Goal: Task Accomplishment & Management: Manage account settings

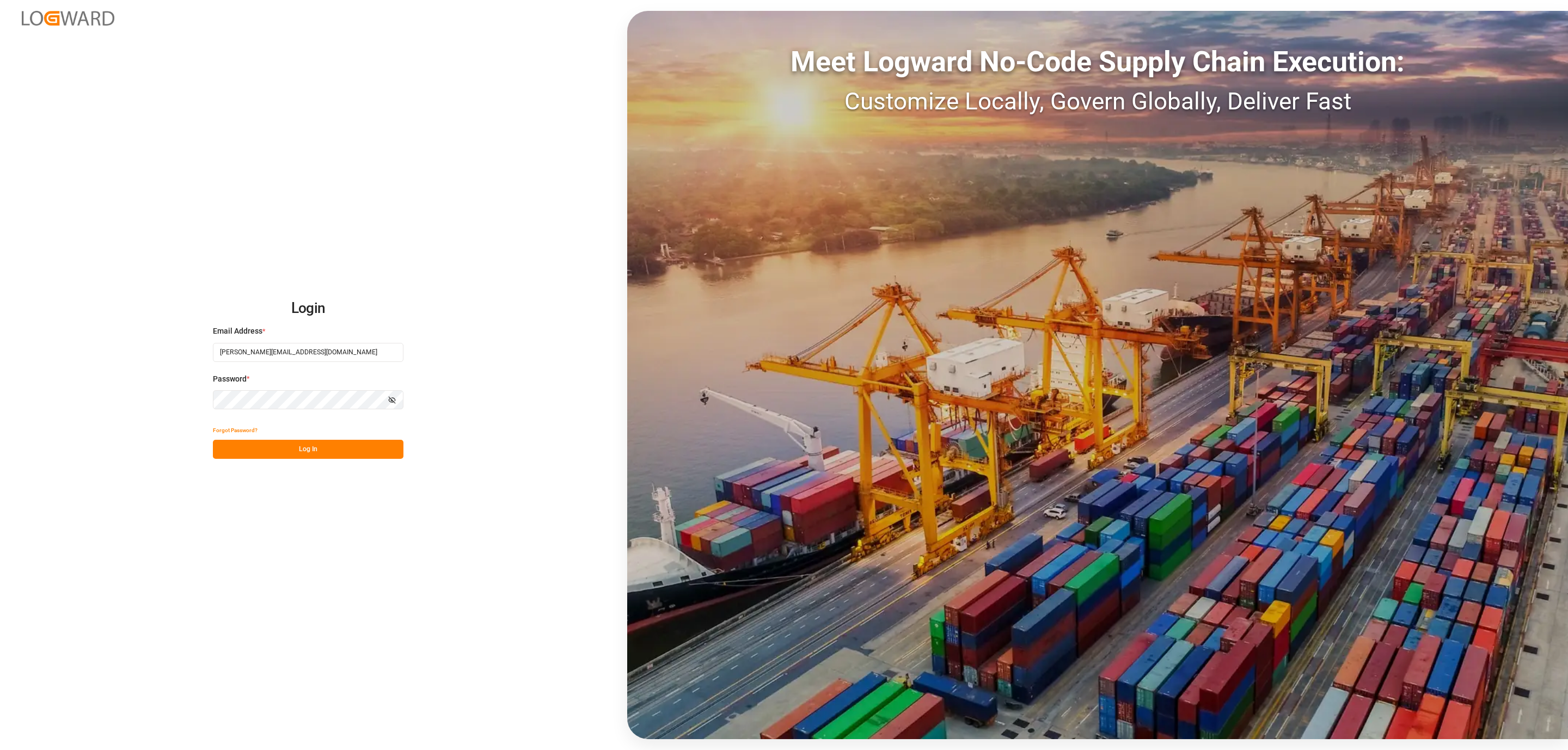
click at [235, 446] on button "Log In" at bounding box center [308, 449] width 190 height 19
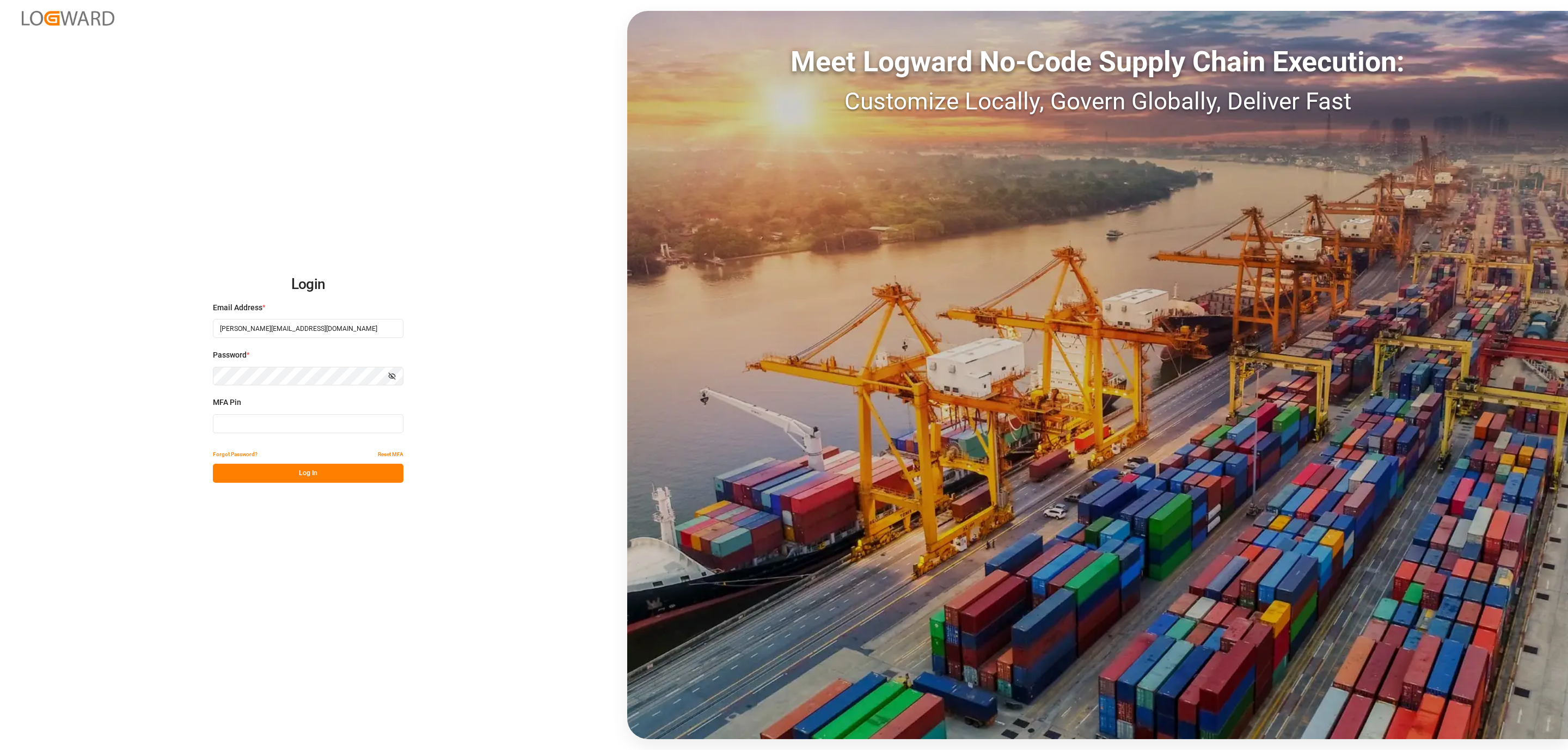
click at [265, 419] on input at bounding box center [308, 423] width 190 height 19
type input "433096"
click at [249, 479] on button "Log In" at bounding box center [308, 473] width 190 height 19
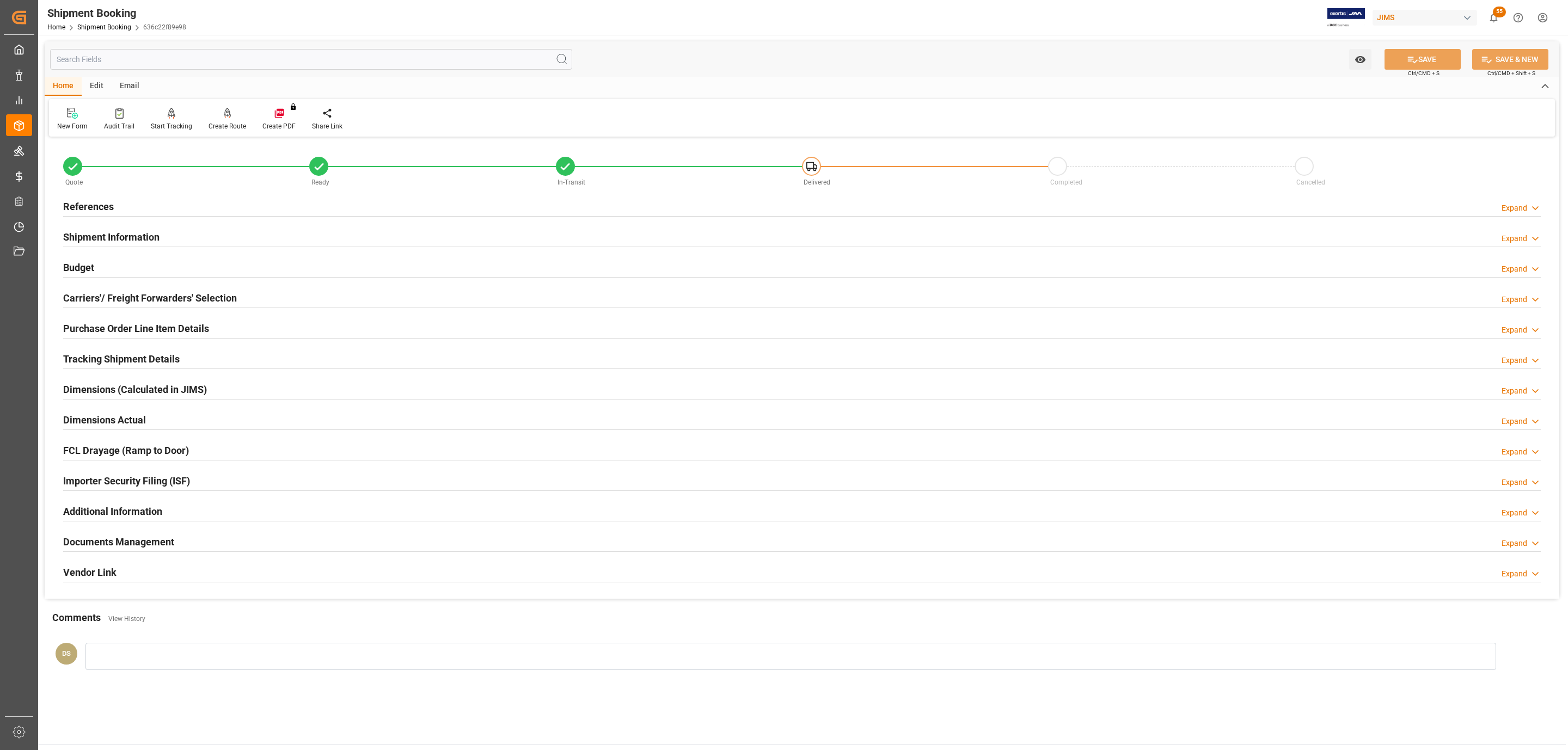
click at [118, 208] on div "References Expand" at bounding box center [801, 206] width 1478 height 20
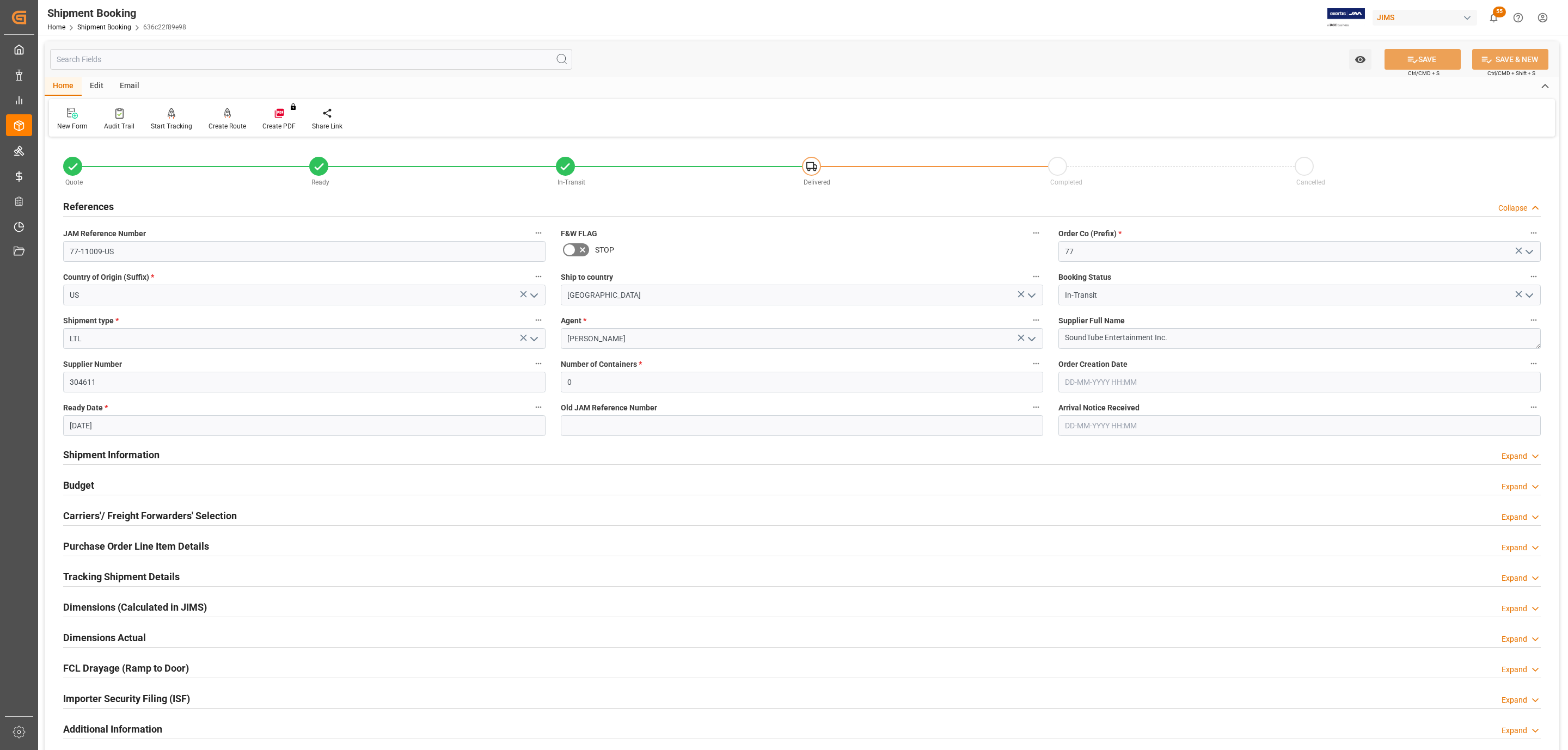
click at [118, 208] on div "References Collapse" at bounding box center [801, 206] width 1478 height 20
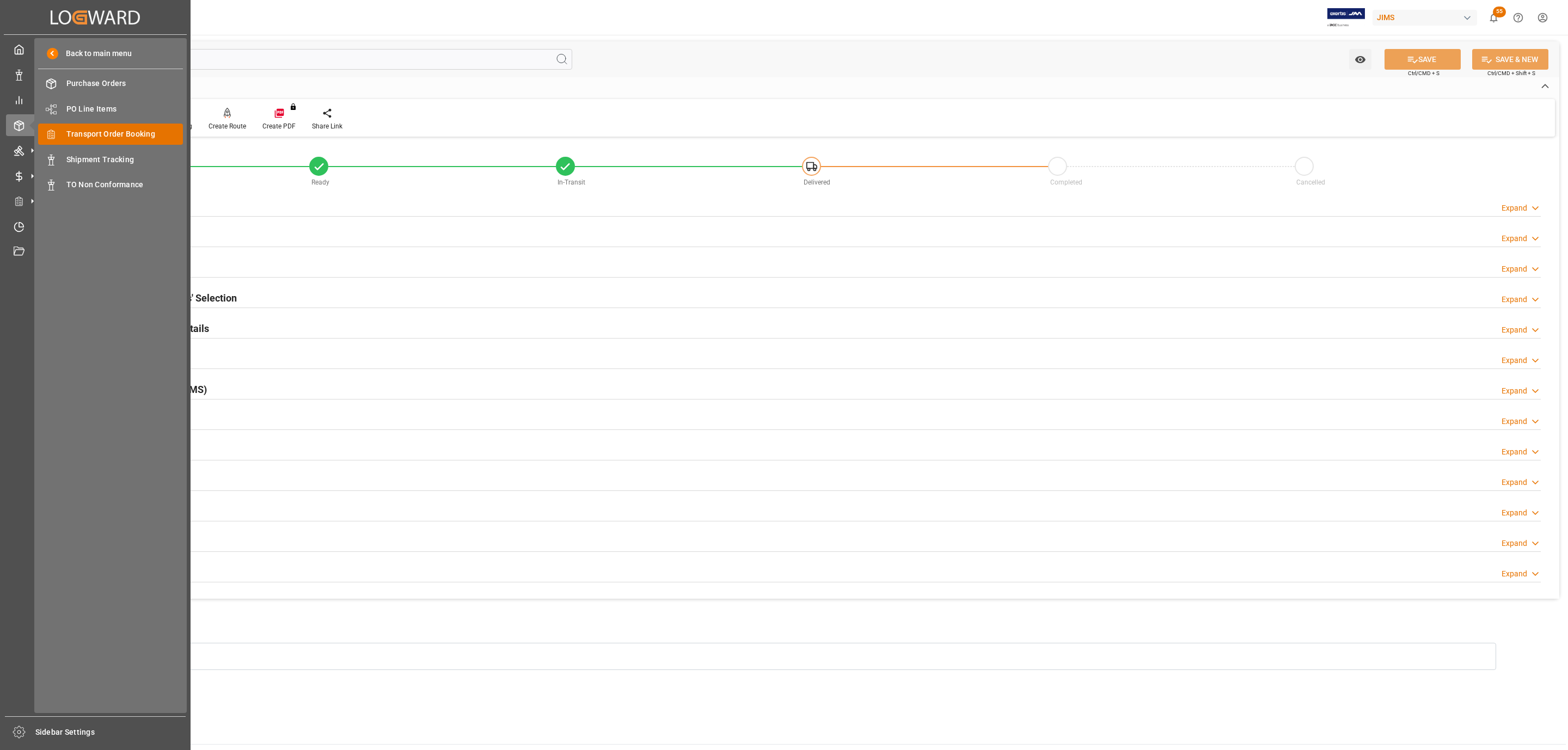
click at [138, 132] on span "Transport Order Booking" at bounding box center [125, 134] width 117 height 11
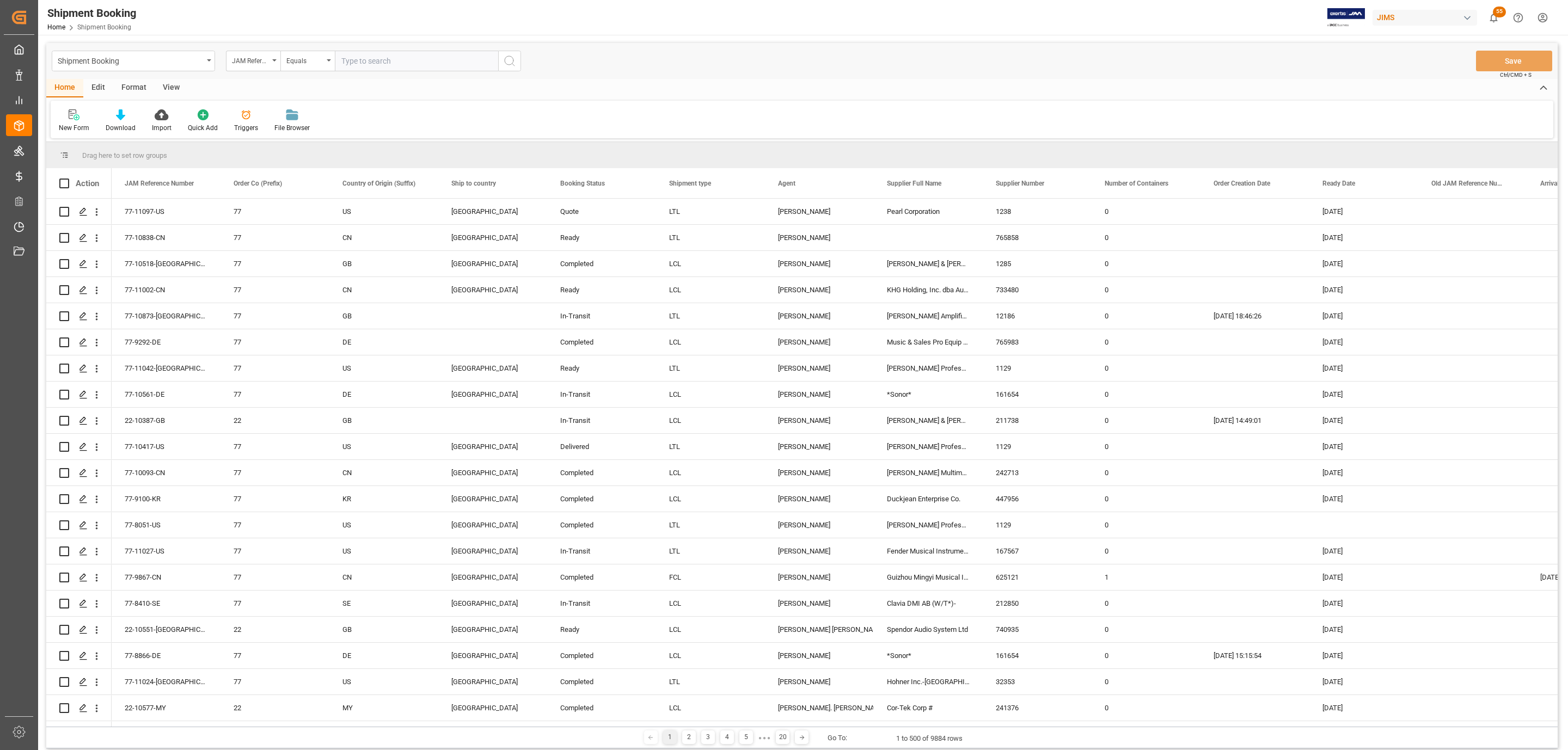
paste input "77-10862-[GEOGRAPHIC_DATA]"
type input "77-10862-[GEOGRAPHIC_DATA]"
click at [511, 60] on icon "search button" at bounding box center [509, 61] width 13 height 13
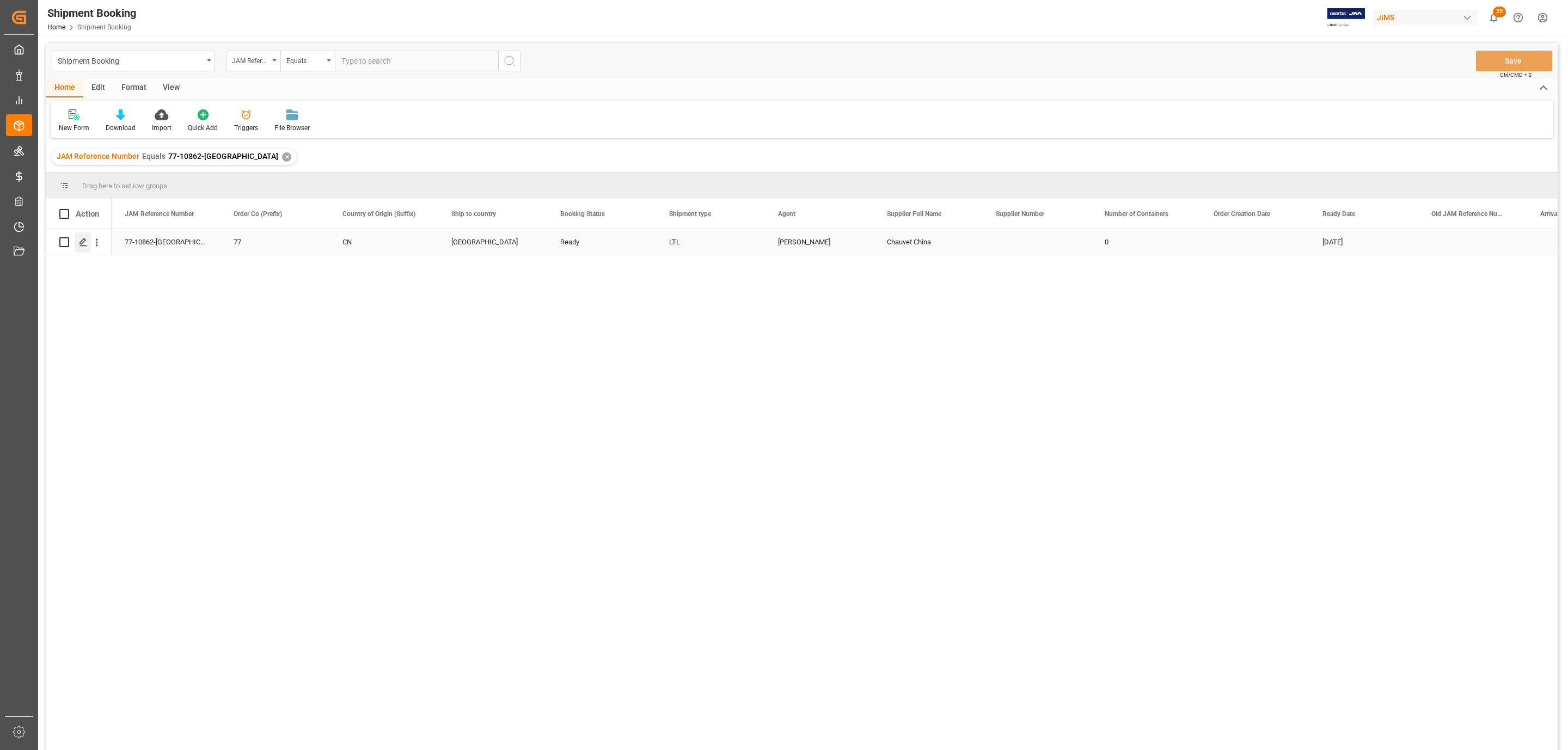
click at [86, 244] on icon "Press SPACE to select this row." at bounding box center [83, 242] width 8 height 8
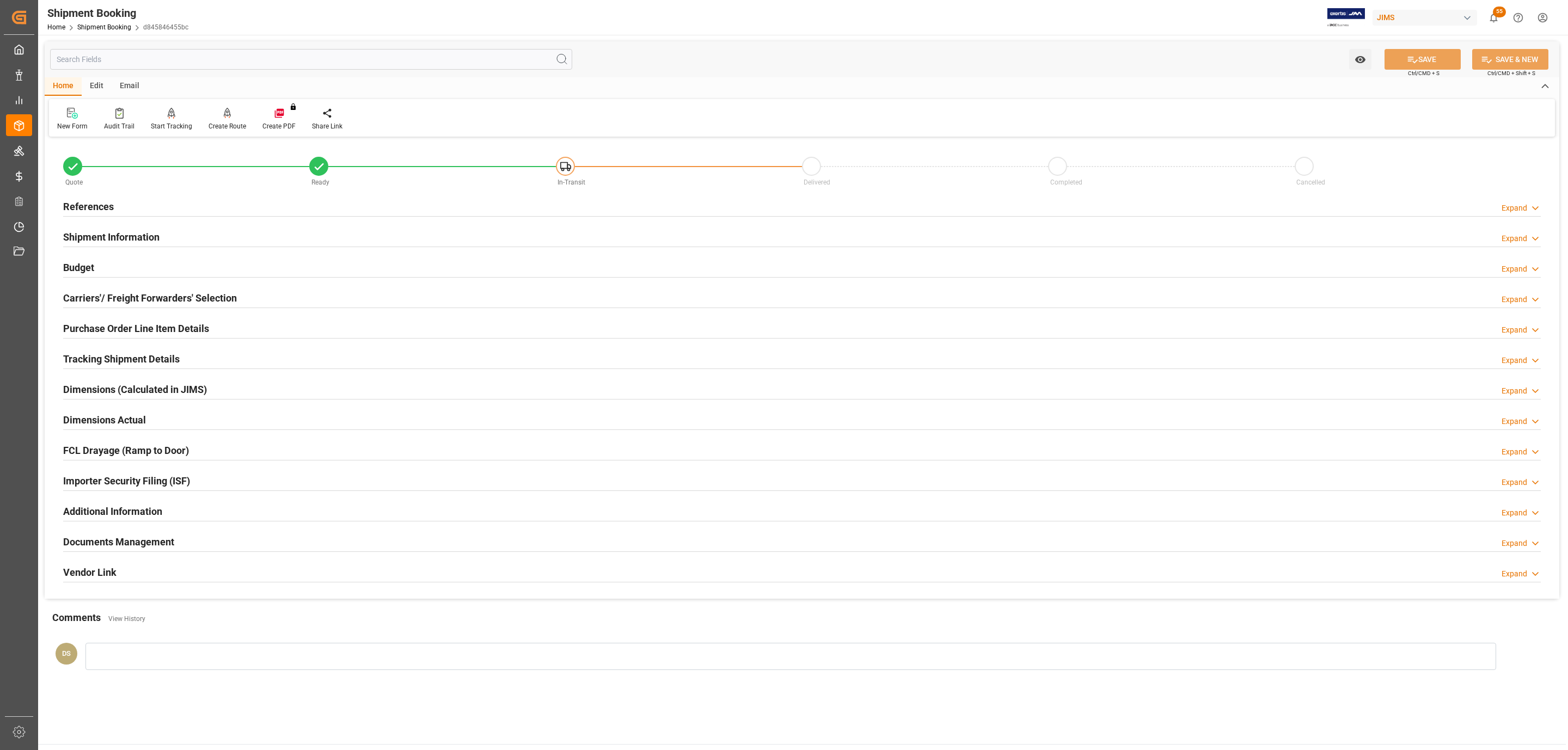
click at [96, 261] on div "Budget Expand" at bounding box center [801, 267] width 1478 height 20
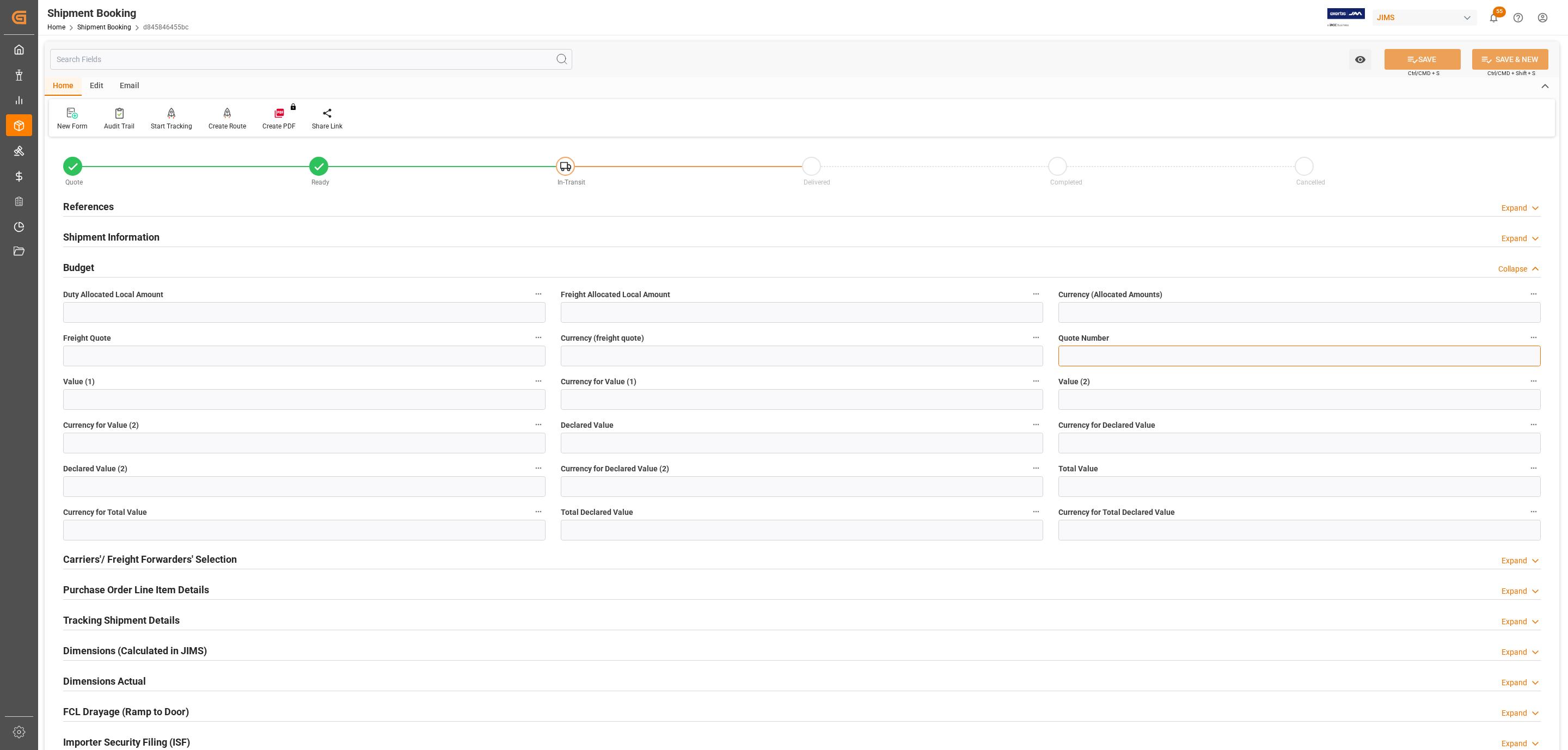
click at [1123, 355] on input at bounding box center [1299, 356] width 483 height 20
paste input "QMTL00347541 -"
paste input "6402447211"
type input "QMTL00347541 -6402447211"
click at [1425, 59] on button "SAVE" at bounding box center [1422, 59] width 77 height 20
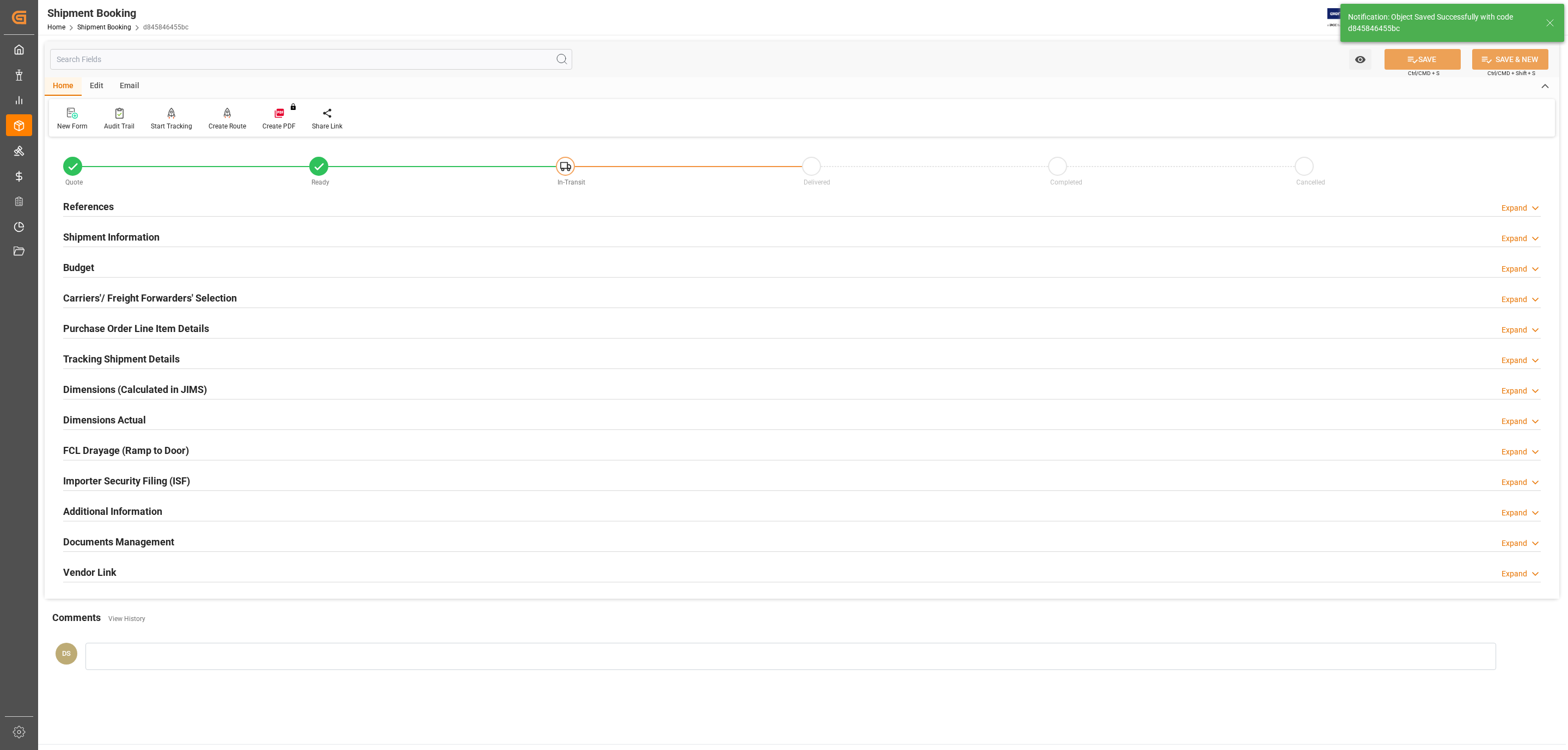
click at [108, 267] on div "Budget Expand" at bounding box center [801, 267] width 1478 height 20
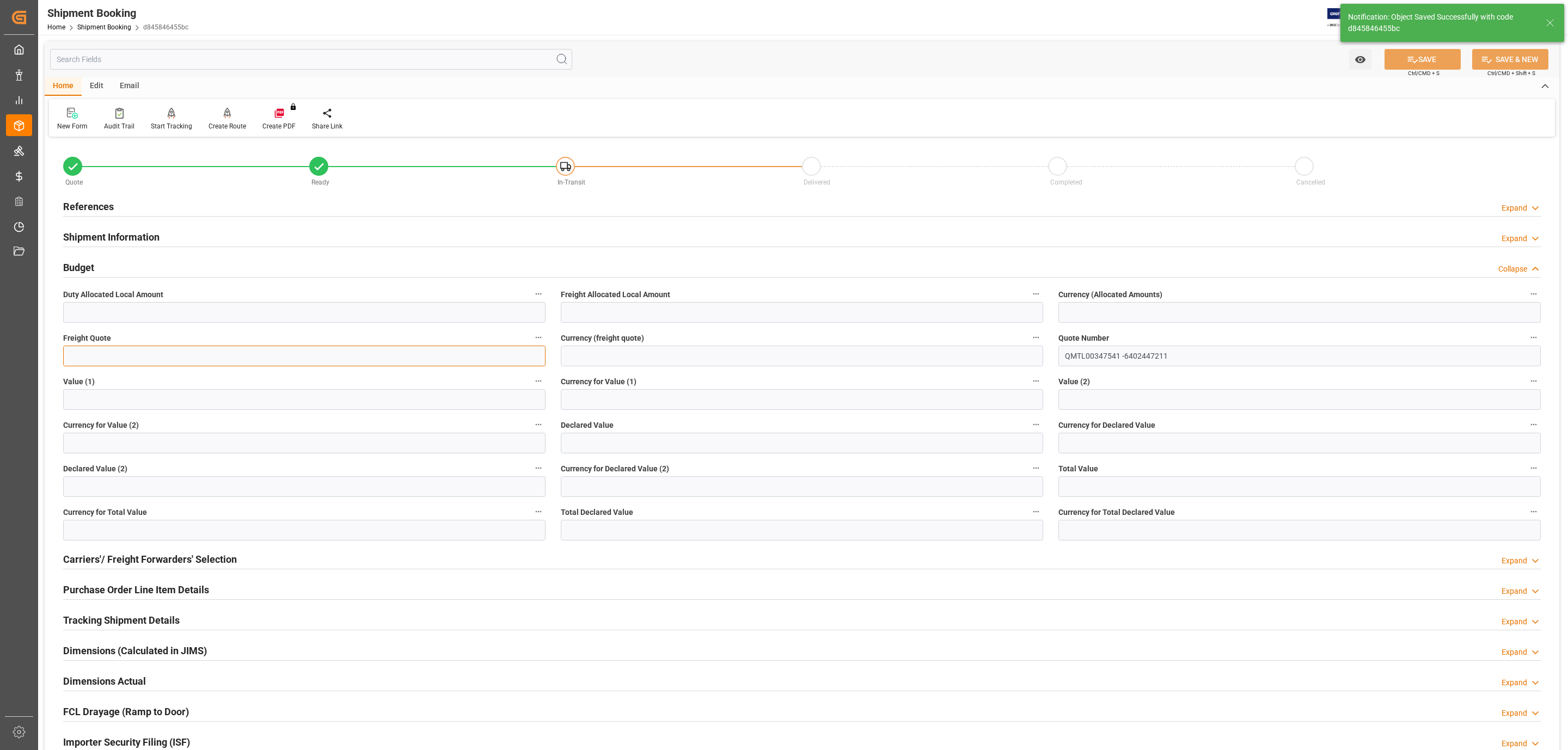
click at [123, 358] on input "text" at bounding box center [304, 356] width 483 height 20
type input "270"
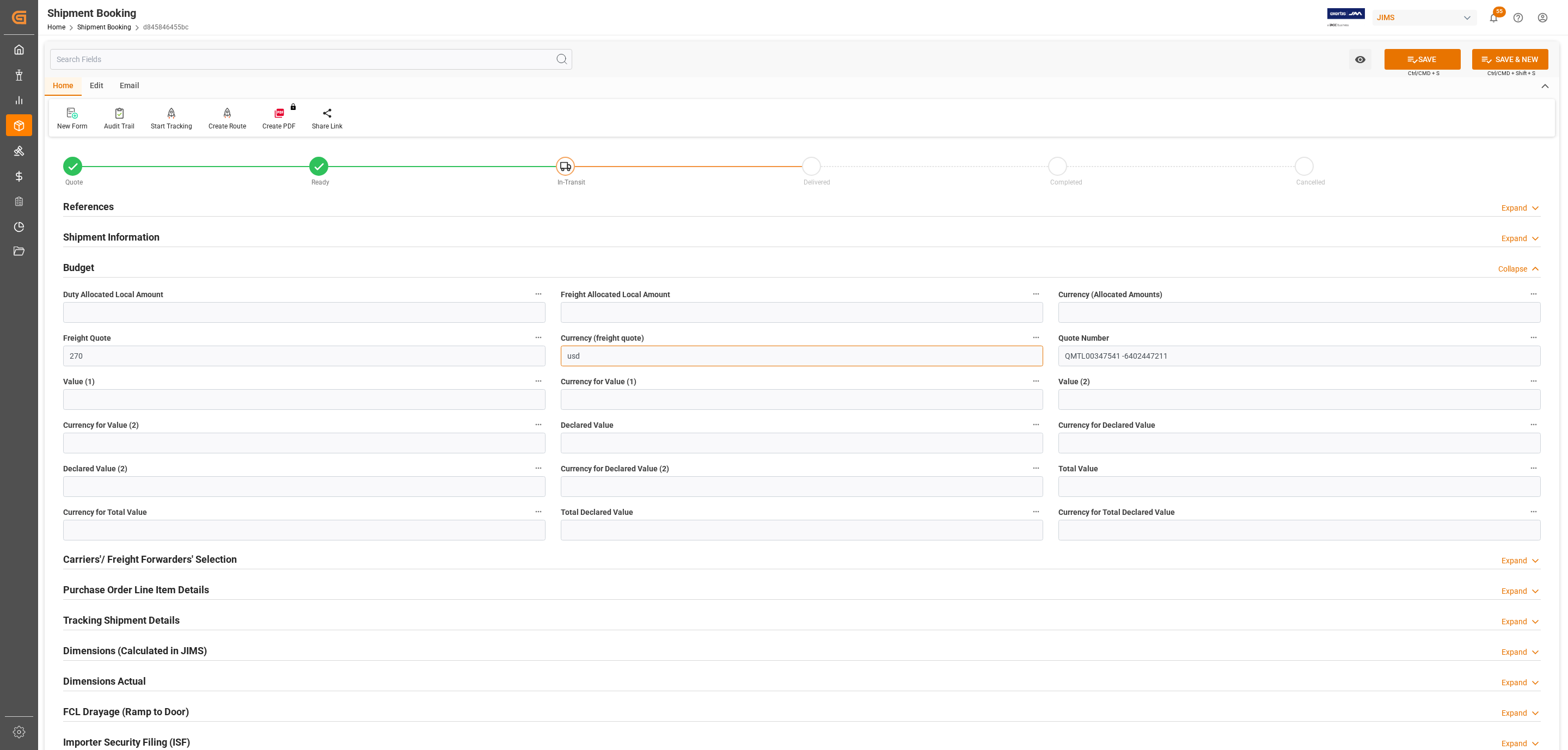
type input "USD"
click at [1421, 47] on div "Watch Option SAVE Ctrl/CMD + S SAVE & NEW Ctrl/CMD + Shift + S" at bounding box center [801, 59] width 1514 height 36
click at [1424, 59] on button "SAVE" at bounding box center [1422, 59] width 77 height 20
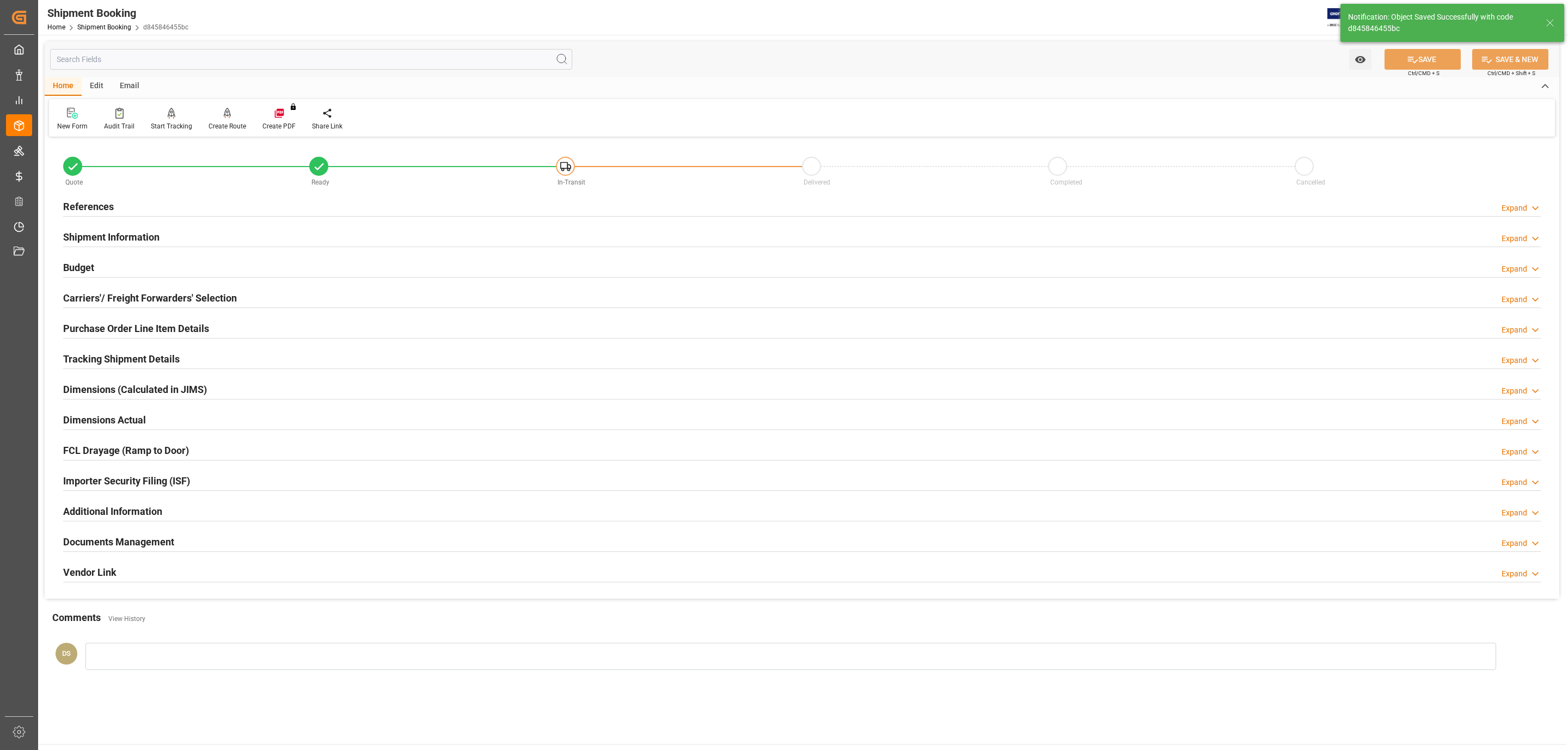
click at [113, 302] on h2 "Carriers'/ Freight Forwarders' Selection" at bounding box center [150, 298] width 174 height 15
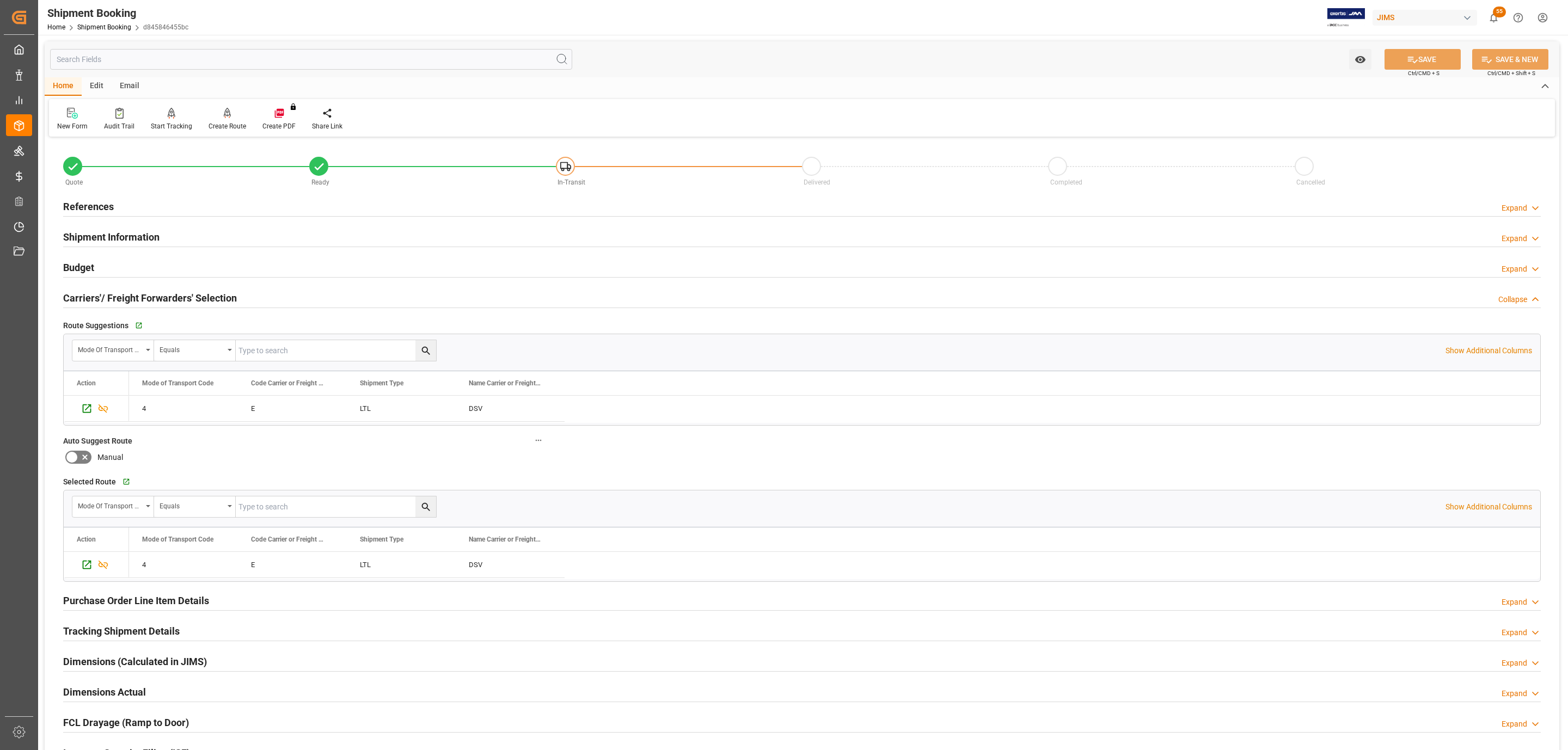
click at [125, 299] on h2 "Carriers'/ Freight Forwarders' Selection" at bounding box center [150, 298] width 174 height 15
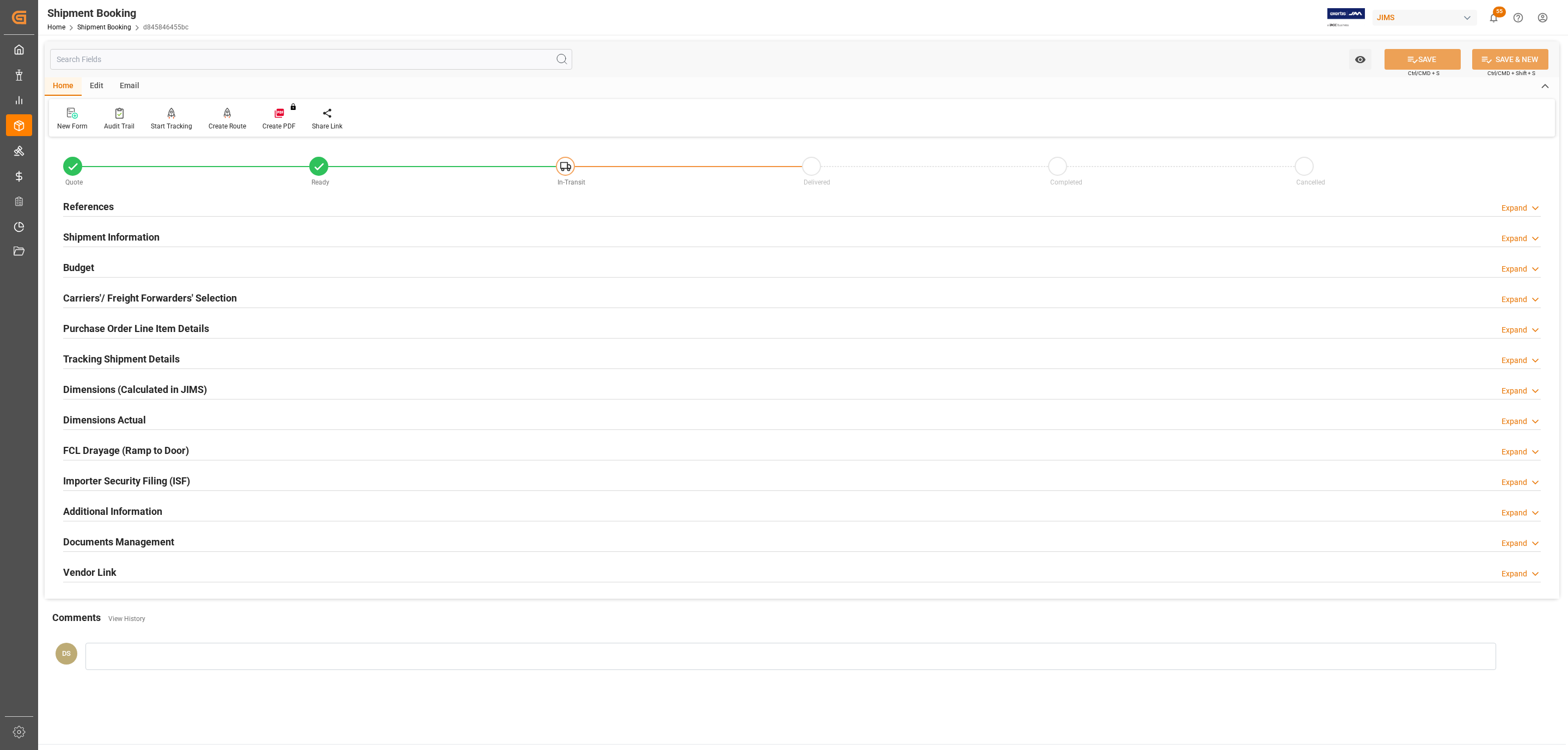
click at [117, 539] on h2 "Documents Management" at bounding box center [118, 542] width 111 height 15
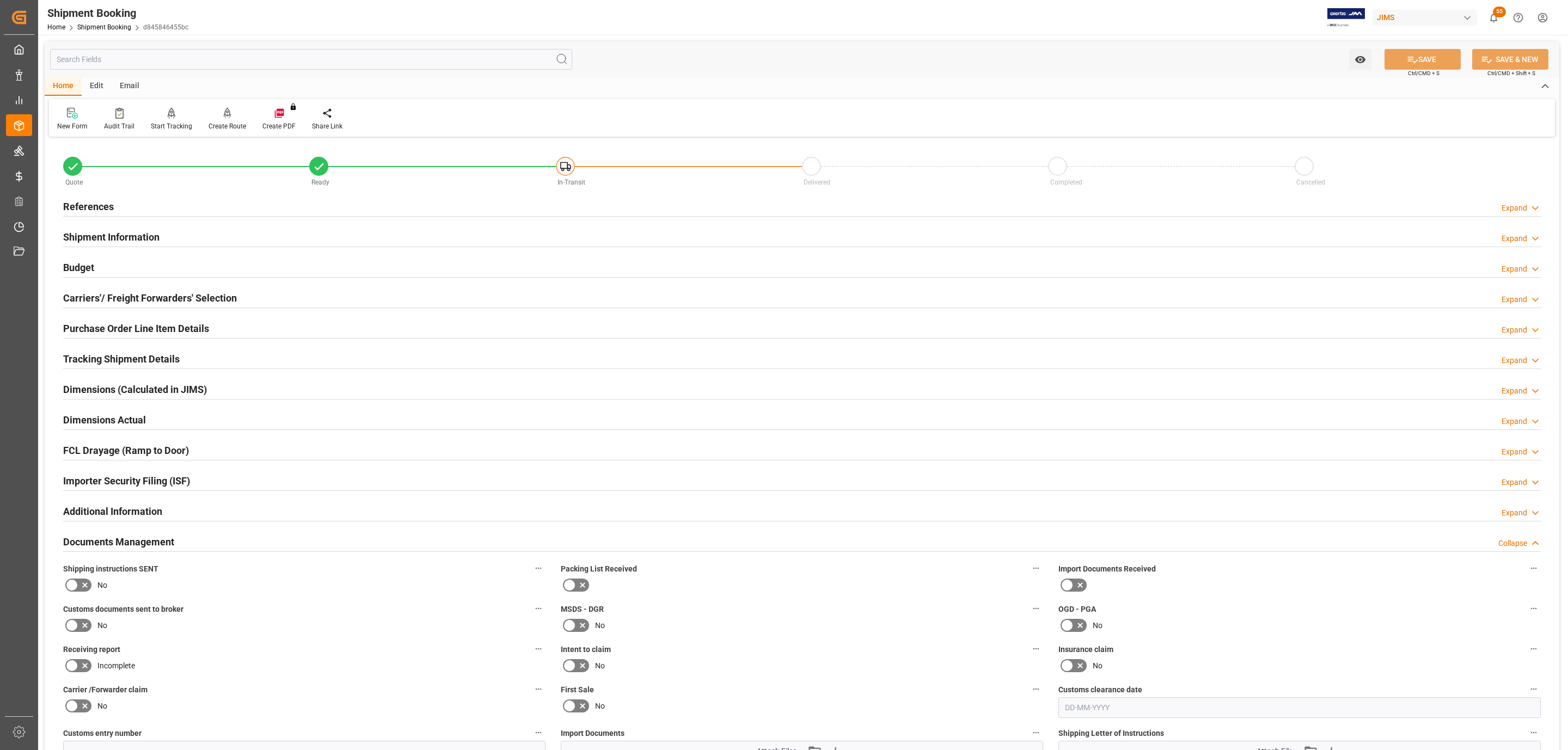
click at [127, 288] on div "Carriers'/ Freight Forwarders' Selection" at bounding box center [150, 297] width 174 height 20
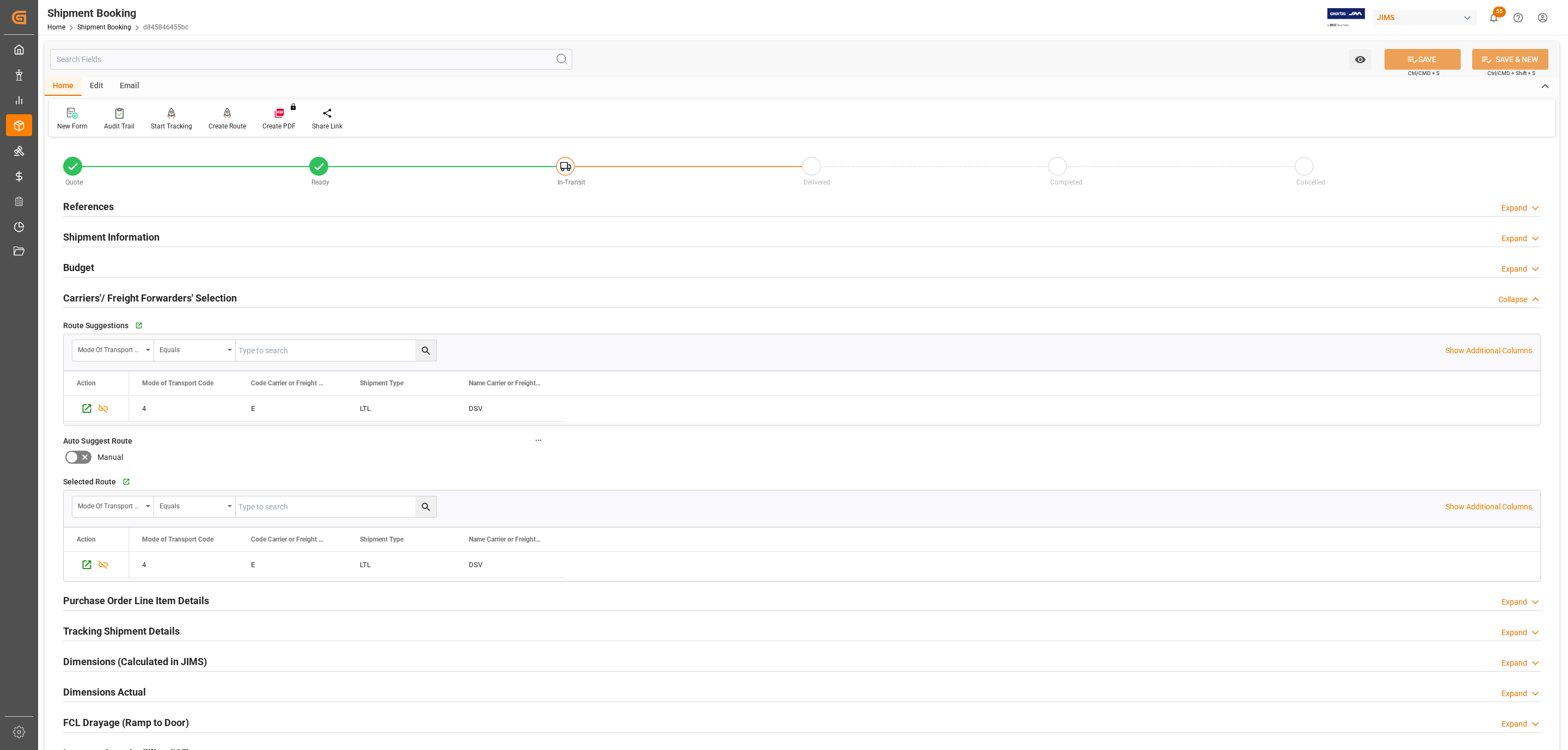
click at [127, 288] on div "Carriers'/ Freight Forwarders' Selection" at bounding box center [150, 297] width 174 height 20
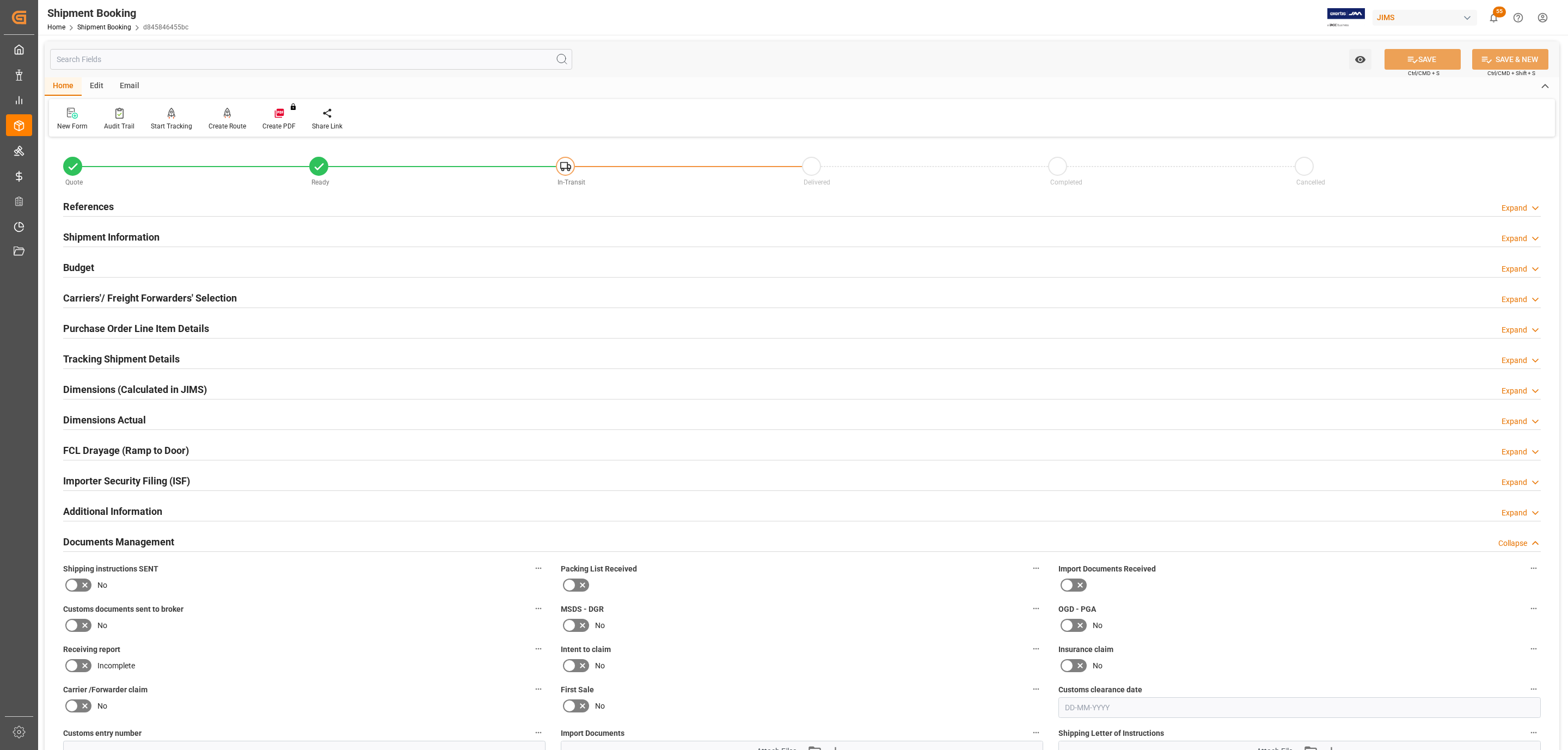
click at [125, 211] on div "References Expand" at bounding box center [801, 206] width 1478 height 20
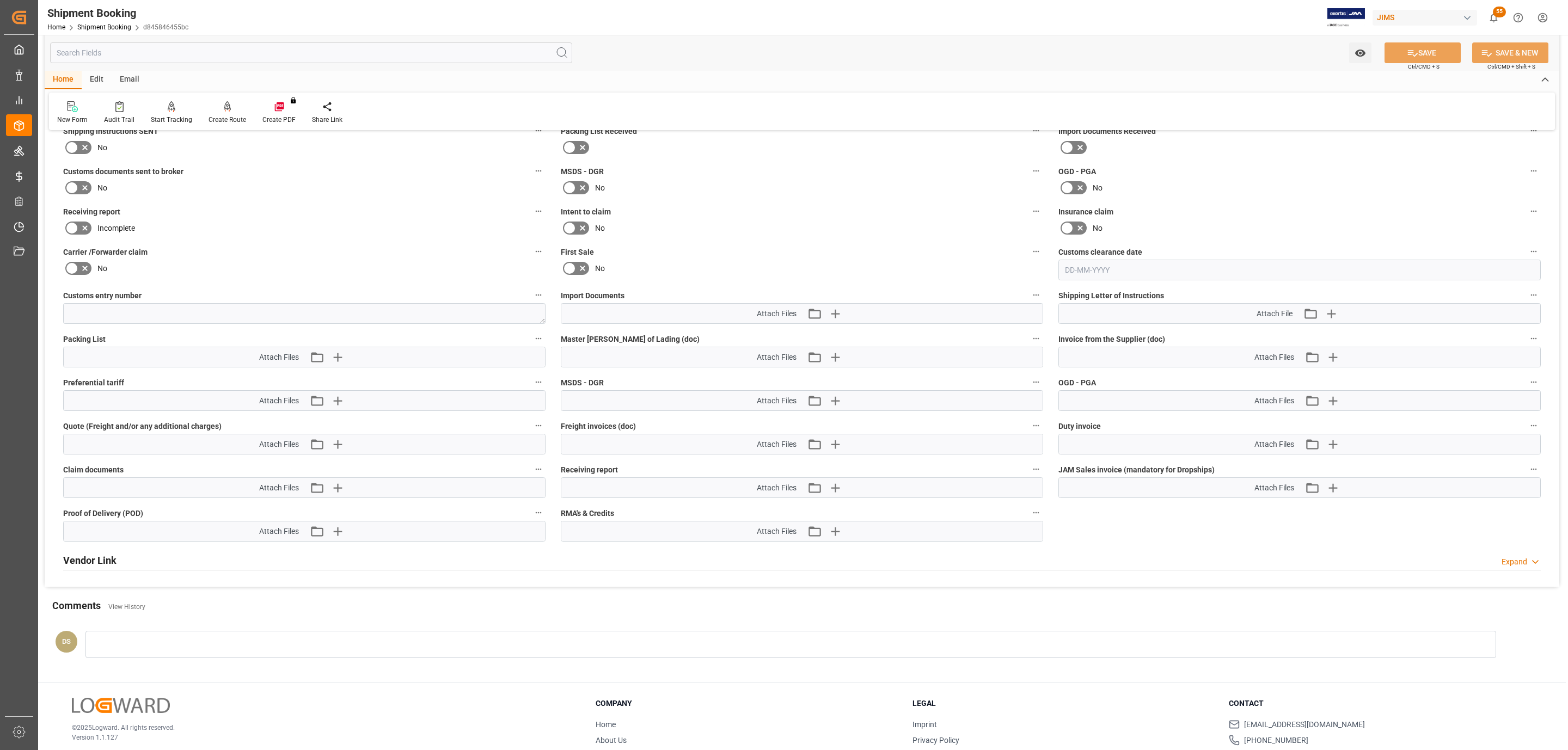
scroll to position [715, 0]
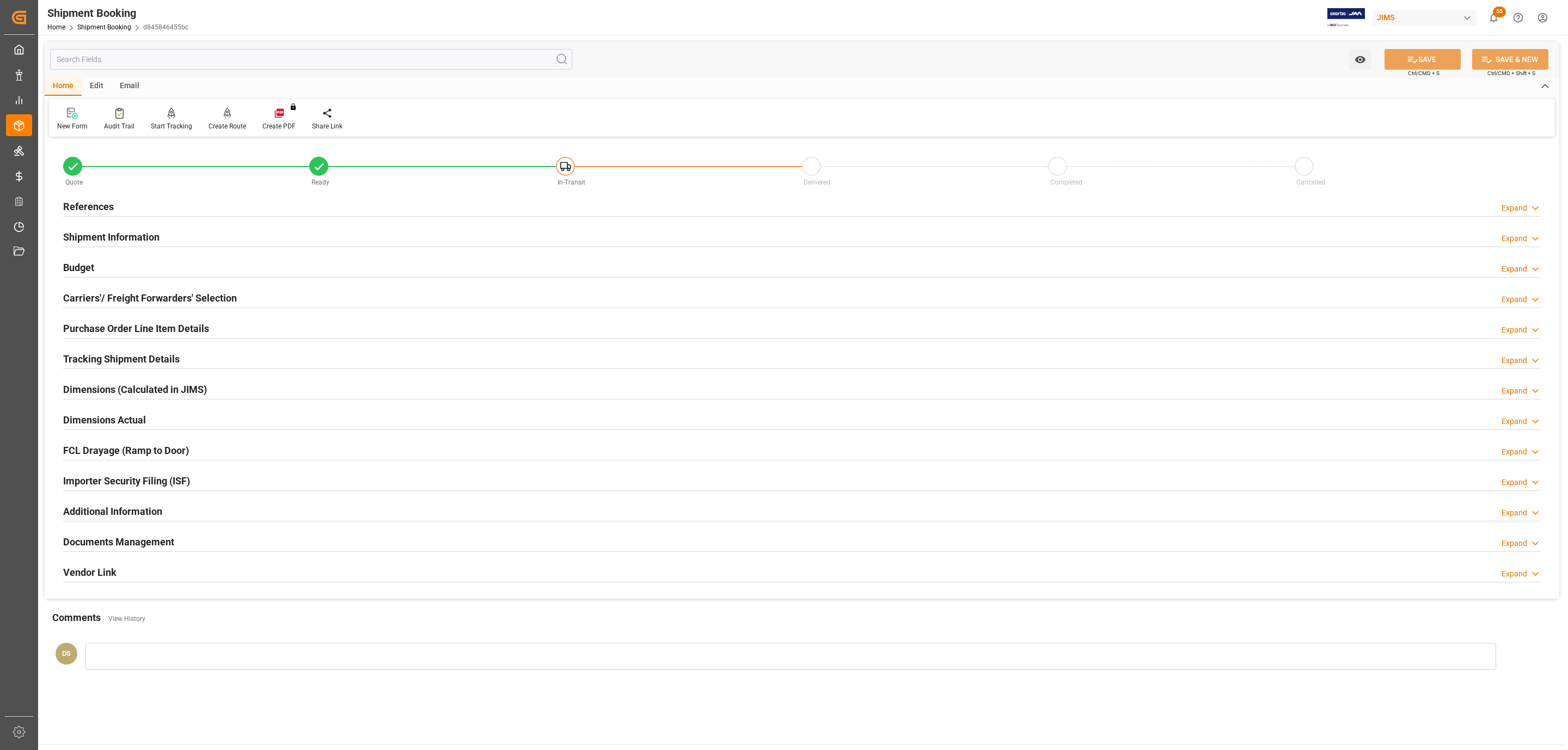
click at [163, 541] on h2 "Documents Management" at bounding box center [118, 542] width 111 height 15
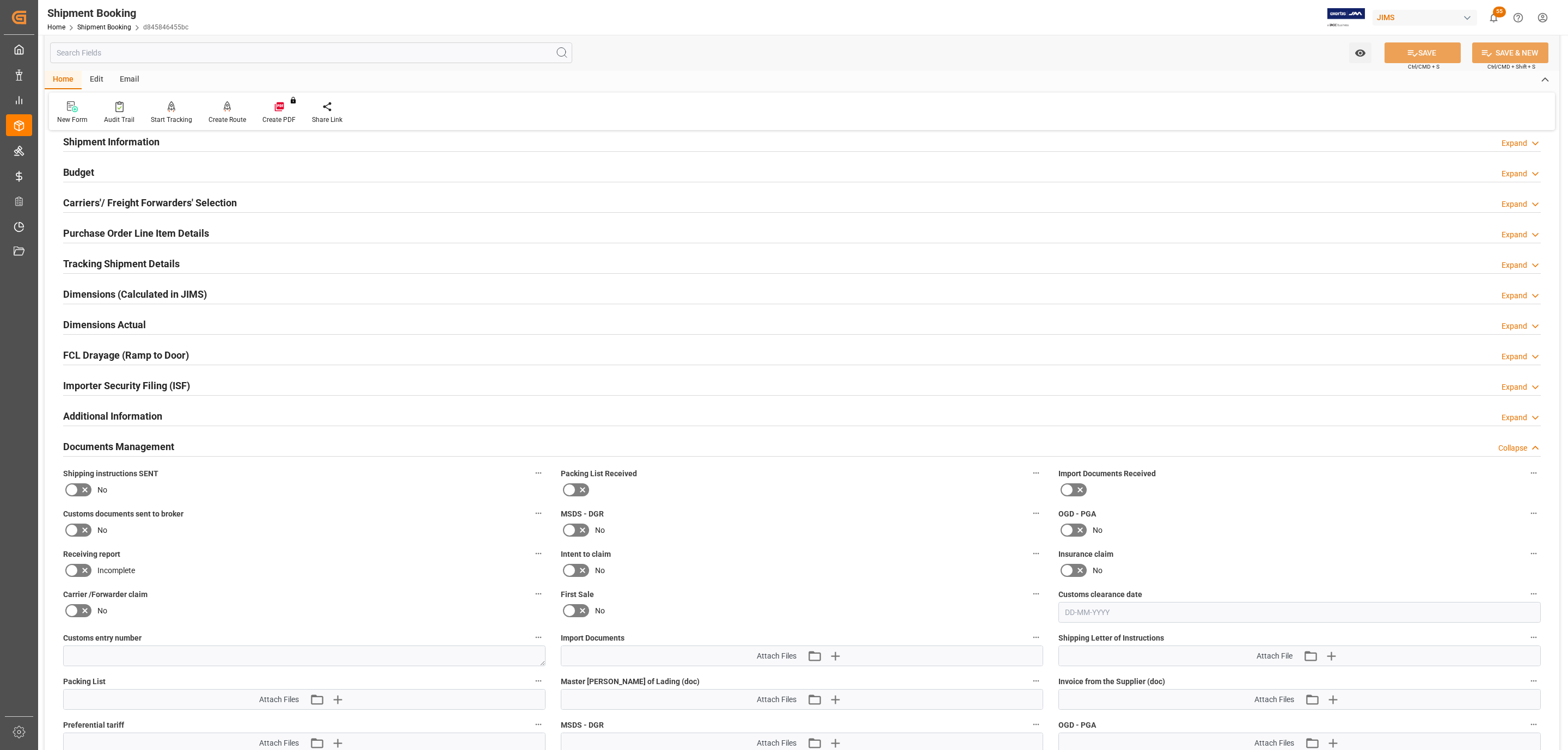
scroll to position [327, 0]
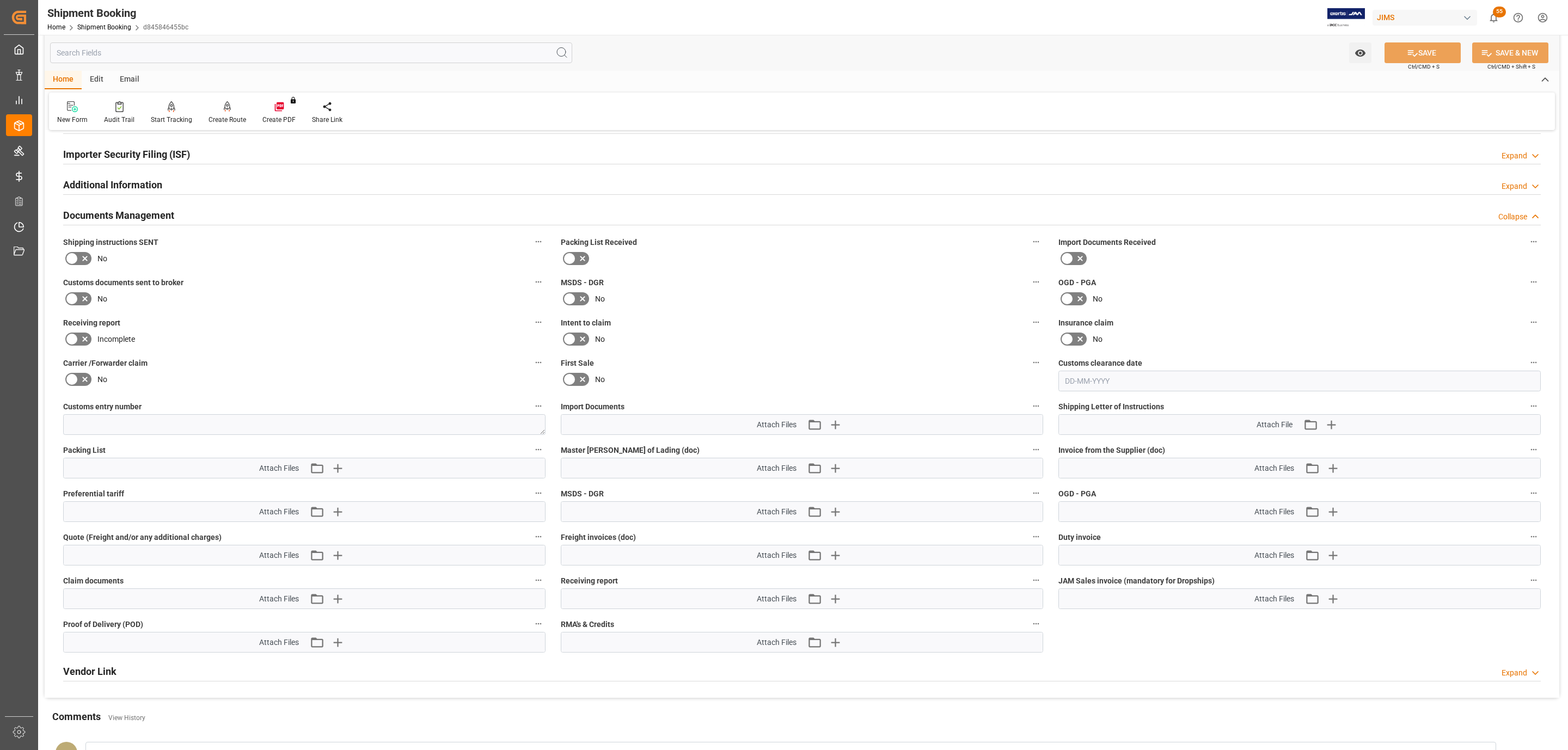
click at [79, 258] on icon at bounding box center [85, 258] width 13 height 13
click at [0, 0] on input "checkbox" at bounding box center [0, 0] width 0 height 0
click at [338, 555] on icon "button" at bounding box center [337, 554] width 10 height 10
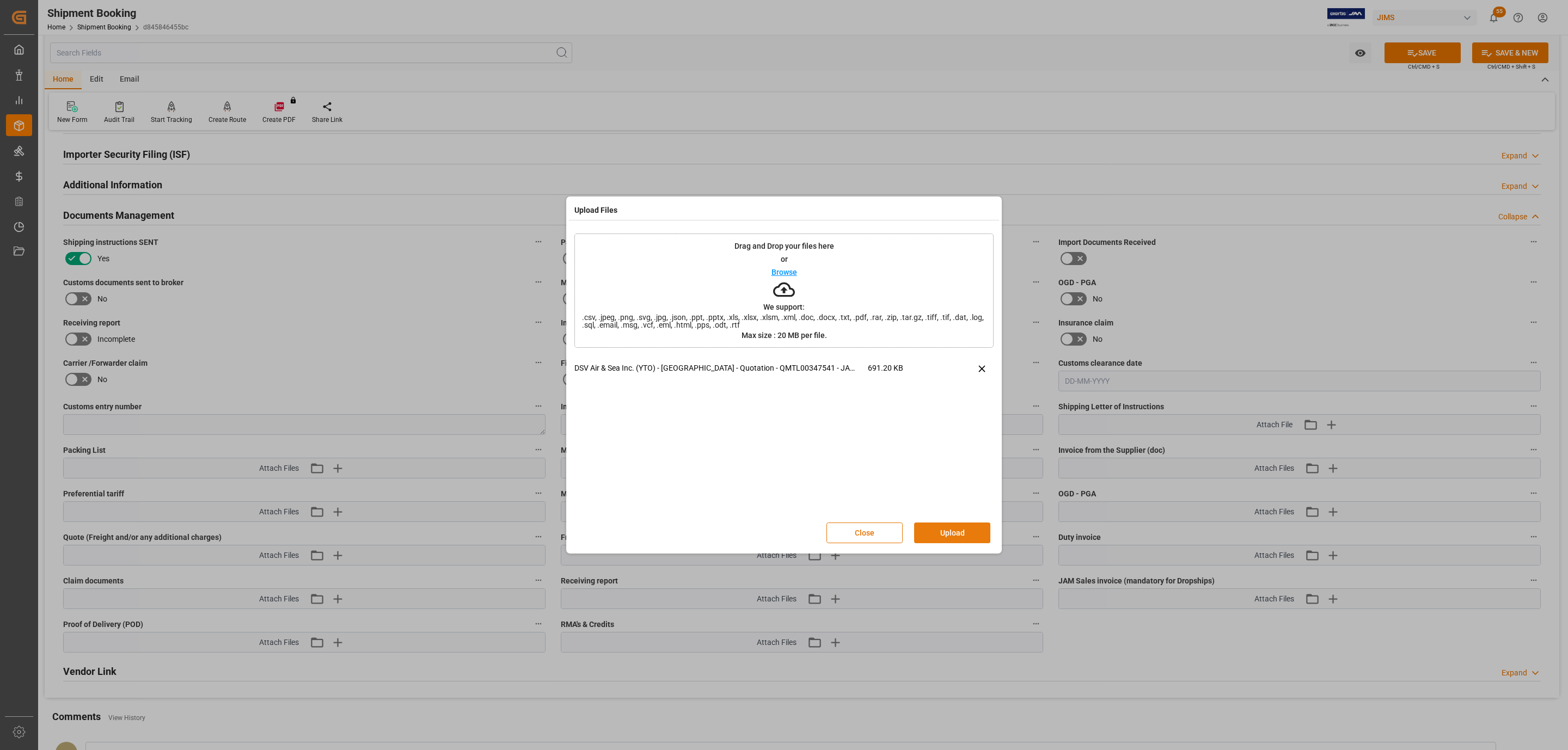
click at [969, 528] on button "Upload" at bounding box center [952, 532] width 77 height 20
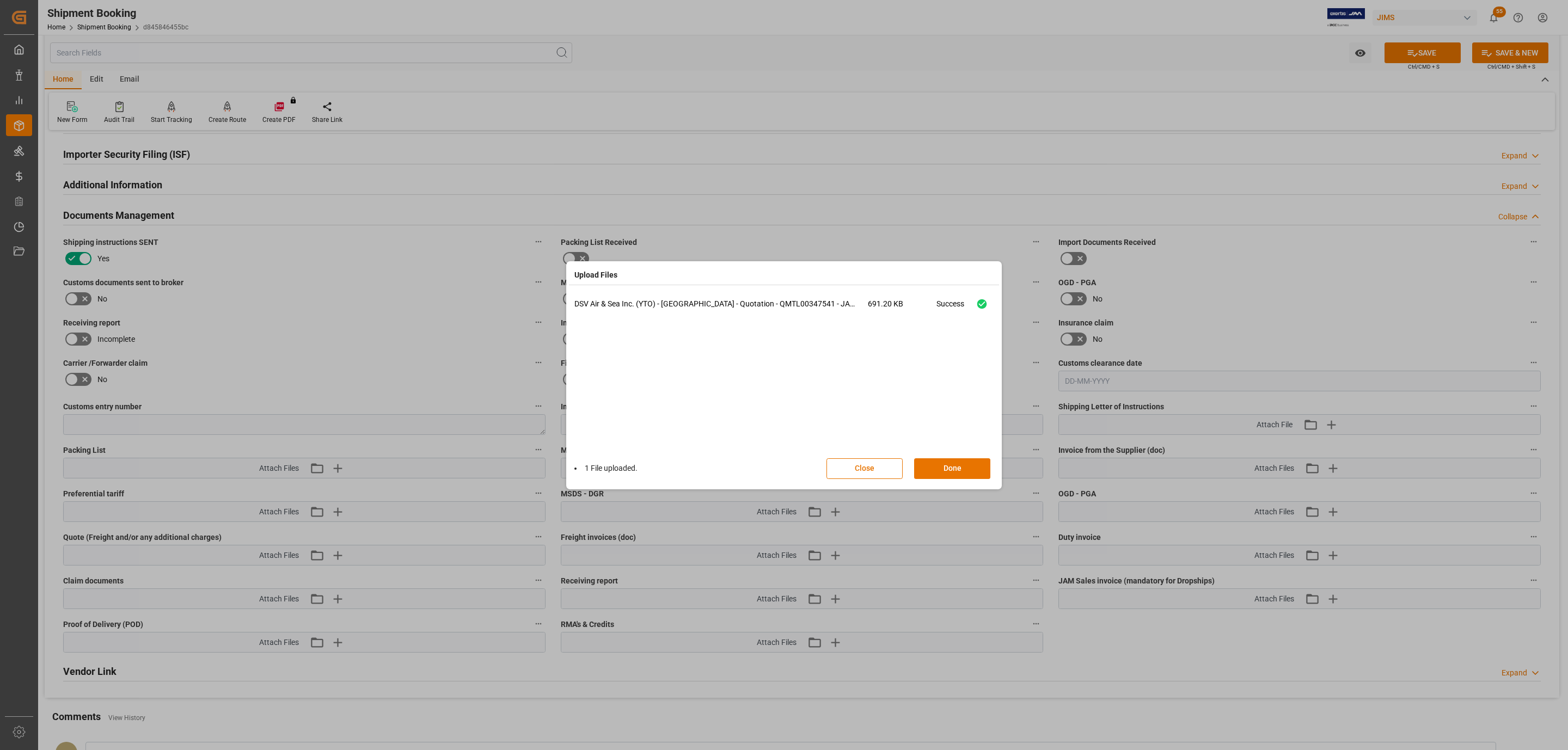
drag, startPoint x: 955, startPoint y: 465, endPoint x: 1051, endPoint y: 371, distance: 134.4
click at [956, 465] on button "Done" at bounding box center [952, 469] width 77 height 20
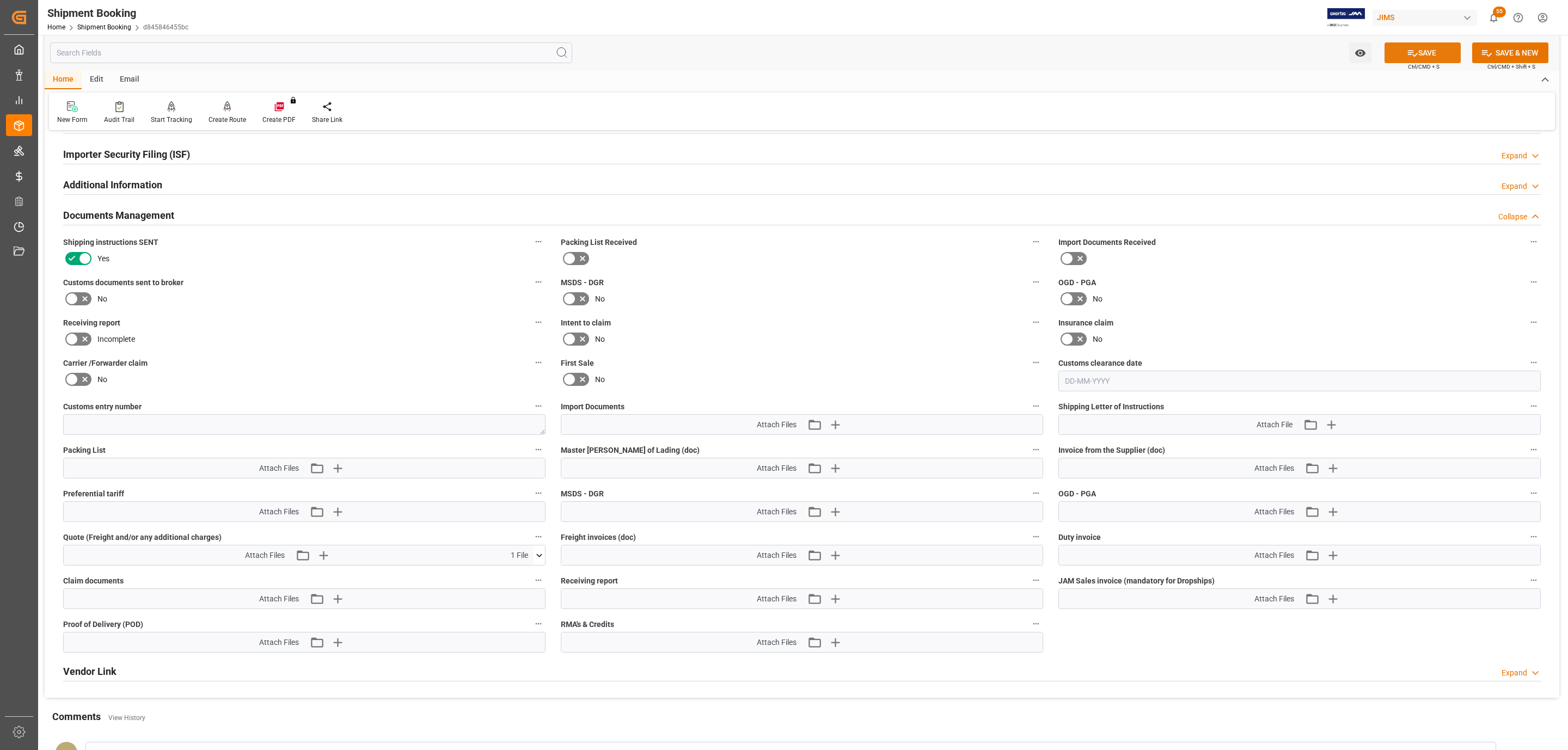
click at [1415, 54] on icon at bounding box center [1413, 53] width 10 height 6
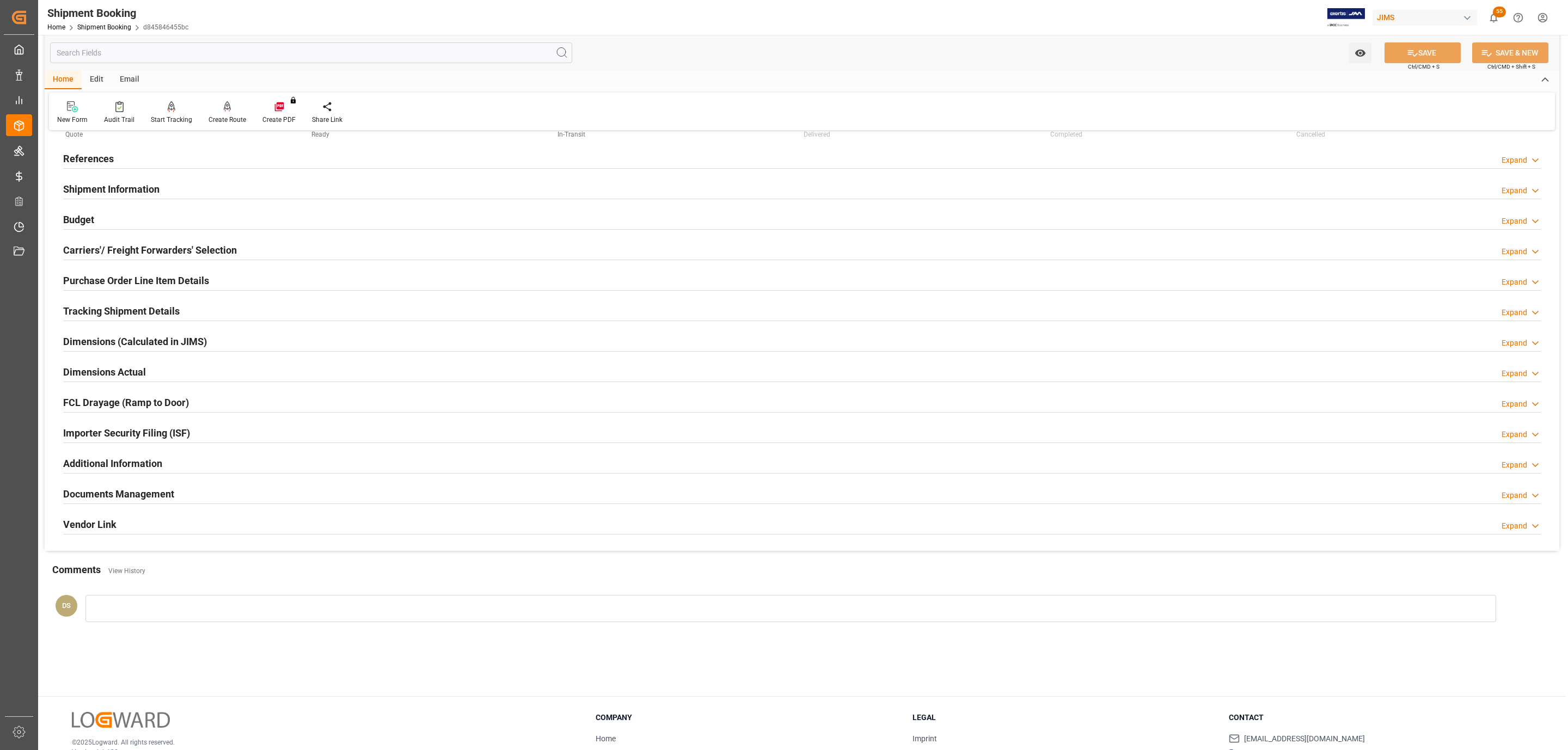
scroll to position [0, 0]
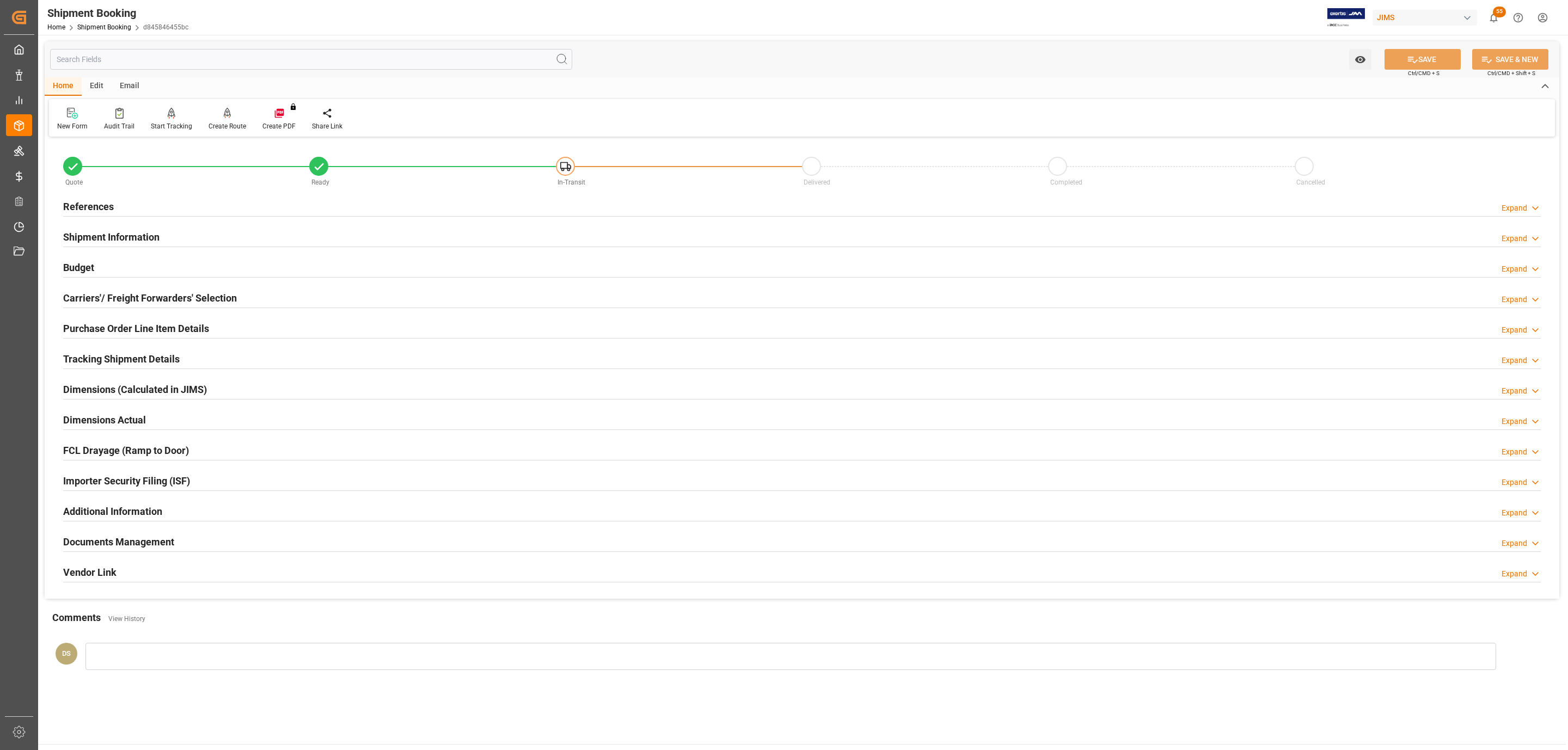
click at [119, 241] on h2 "Shipment Information" at bounding box center [111, 237] width 96 height 15
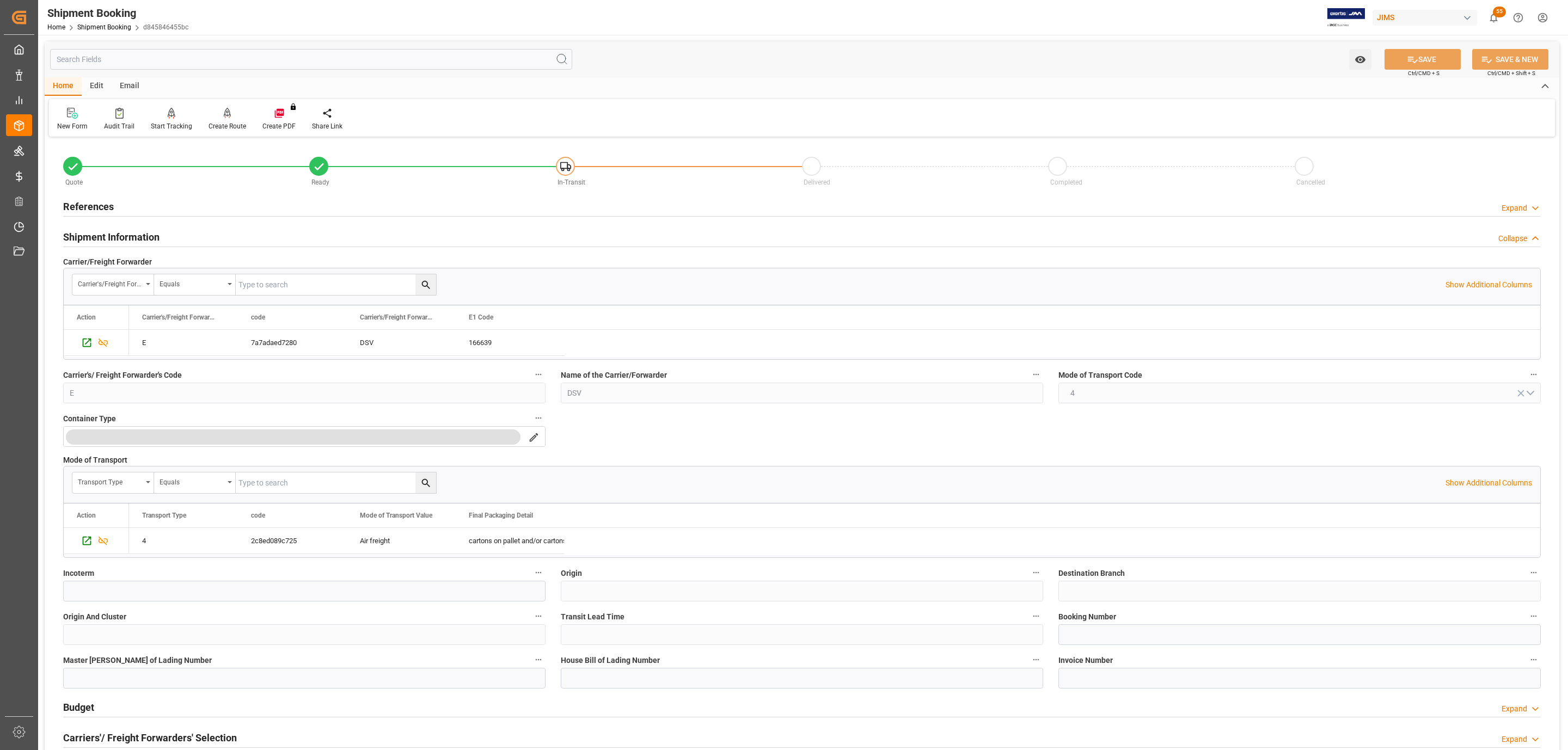
click at [155, 240] on h2 "Shipment Information" at bounding box center [111, 237] width 96 height 15
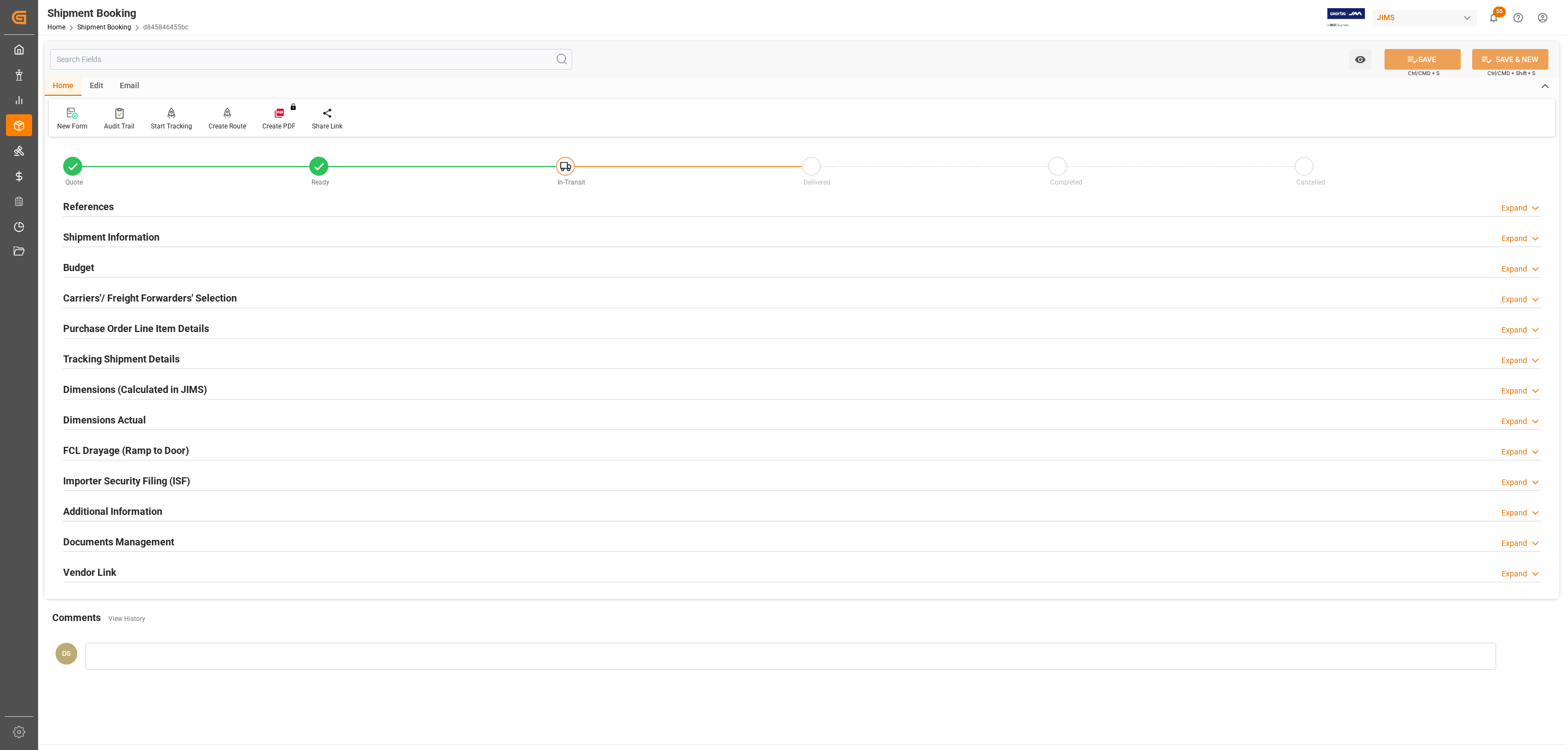
click at [121, 263] on div "Budget Expand" at bounding box center [801, 267] width 1478 height 20
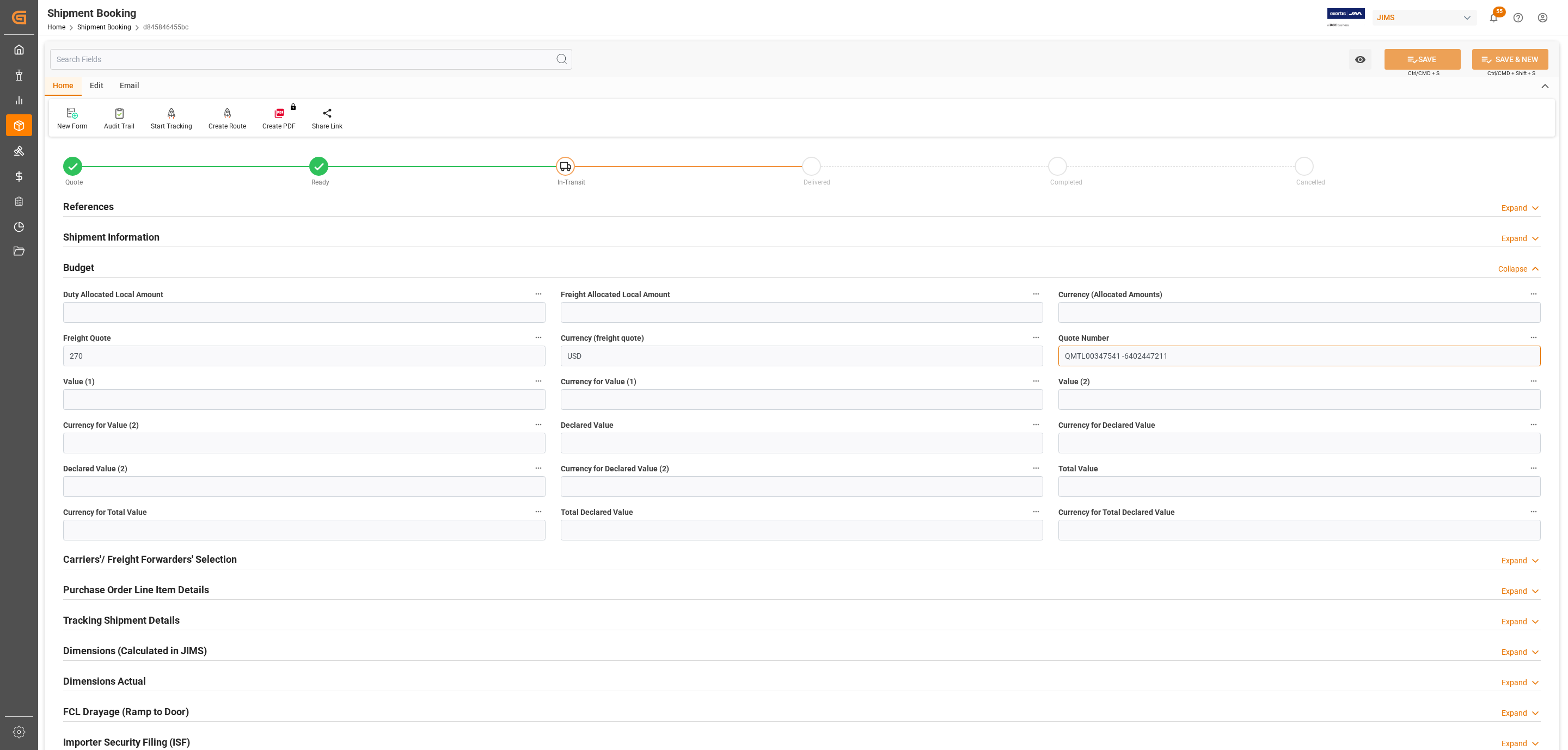
drag, startPoint x: 1184, startPoint y: 358, endPoint x: 1124, endPoint y: 356, distance: 60.0
click at [1124, 356] on input "QMTL00347541 -6402447211" at bounding box center [1299, 356] width 483 height 20
click at [103, 235] on h2 "Shipment Information" at bounding box center [111, 237] width 96 height 15
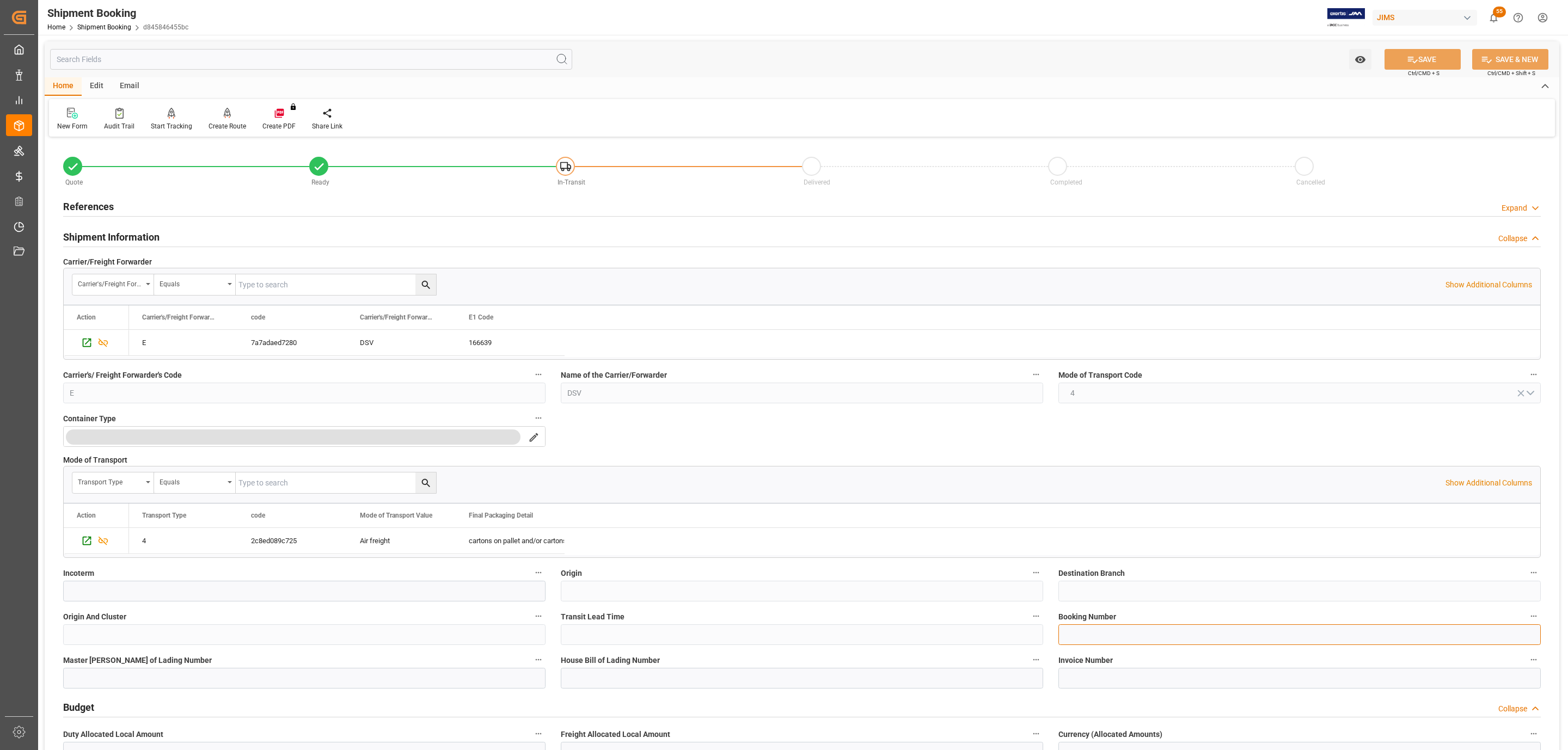
click at [1107, 643] on input at bounding box center [1299, 635] width 483 height 20
paste input "6402447211"
type input "6402447211"
click at [1421, 62] on button "SAVE" at bounding box center [1422, 59] width 77 height 20
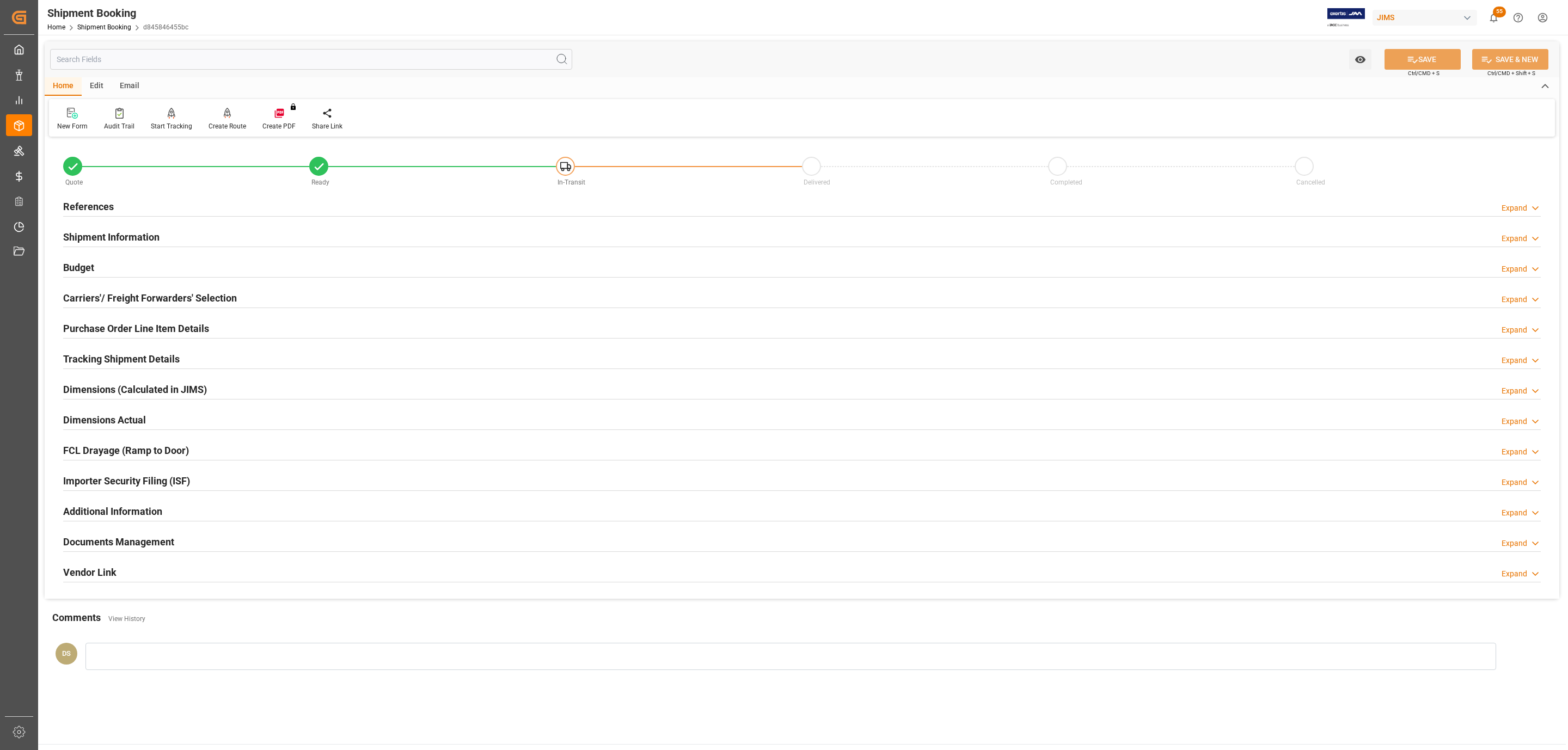
click at [122, 544] on h2 "Documents Management" at bounding box center [118, 542] width 111 height 15
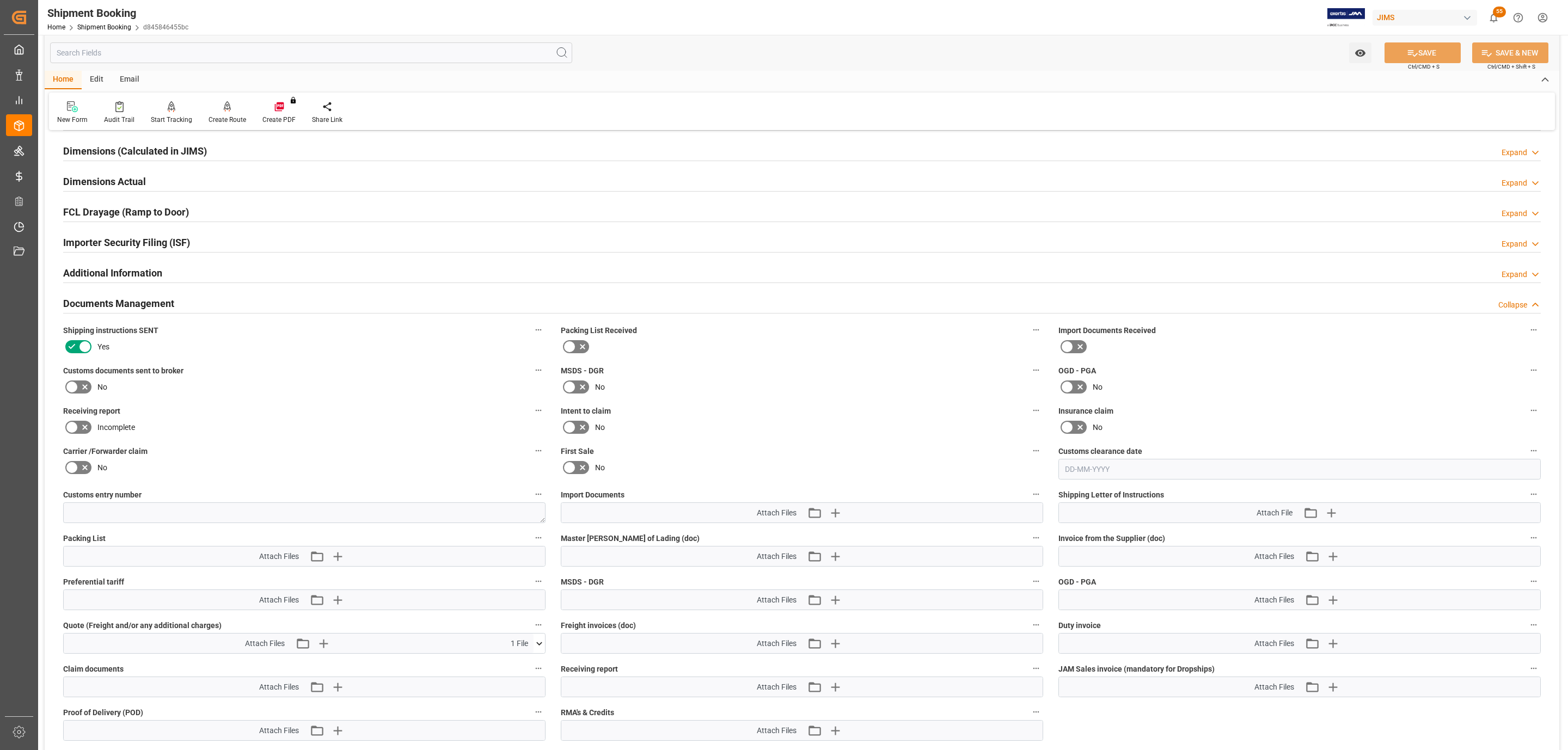
scroll to position [244, 0]
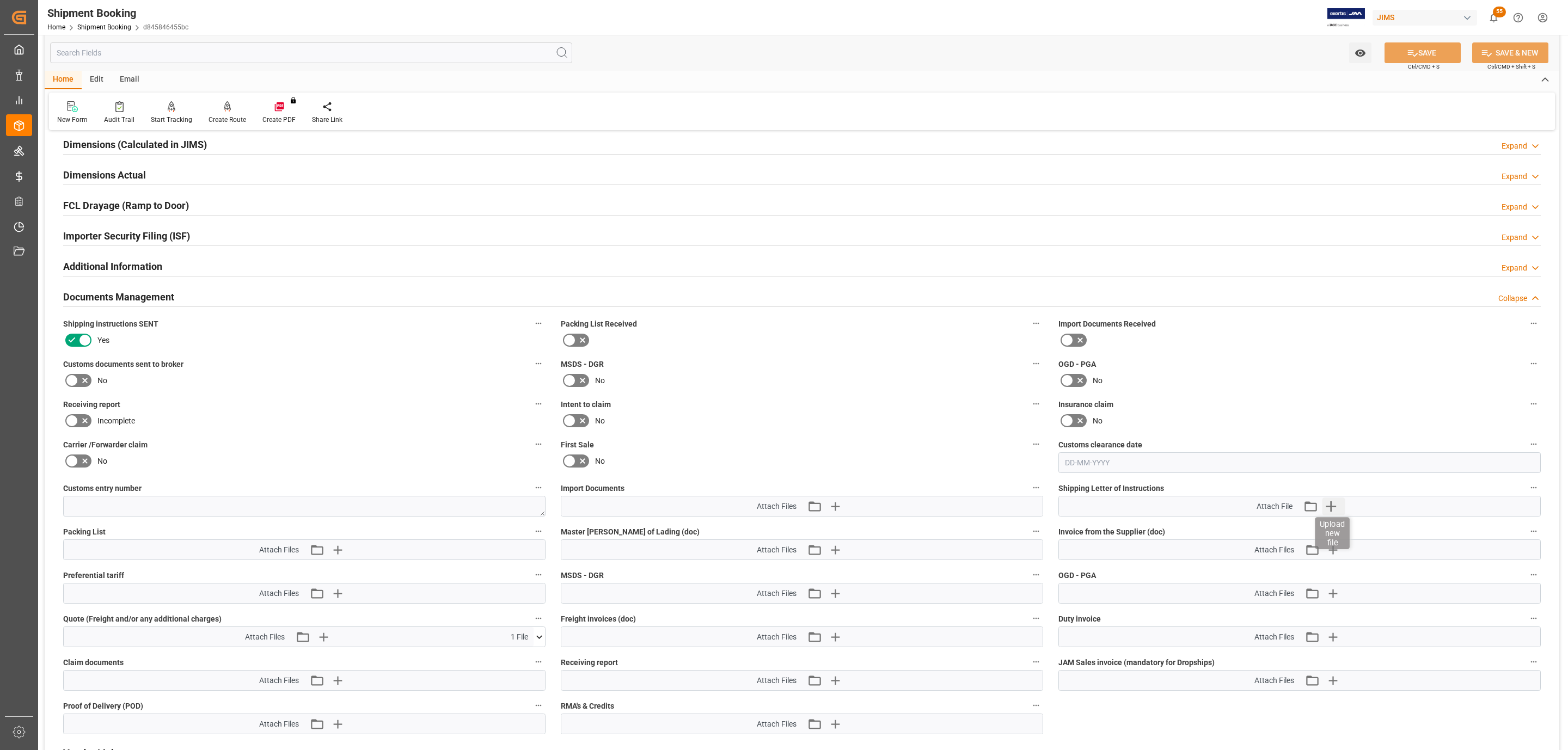
click at [1335, 512] on icon "button" at bounding box center [1330, 506] width 18 height 18
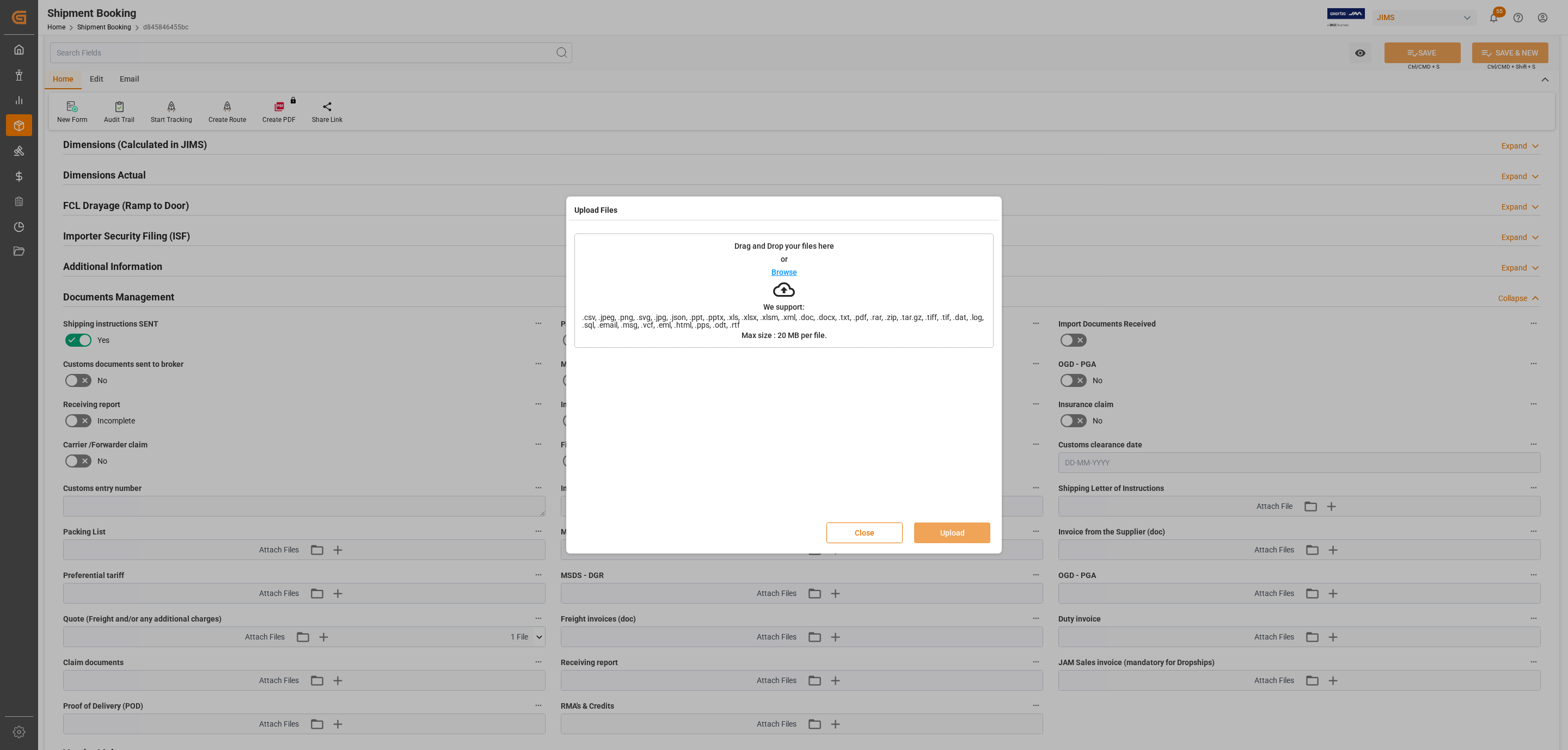
click at [820, 249] on p "Drag and Drop your files here" at bounding box center [784, 246] width 100 height 7
click at [955, 532] on button "Upload" at bounding box center [952, 532] width 77 height 20
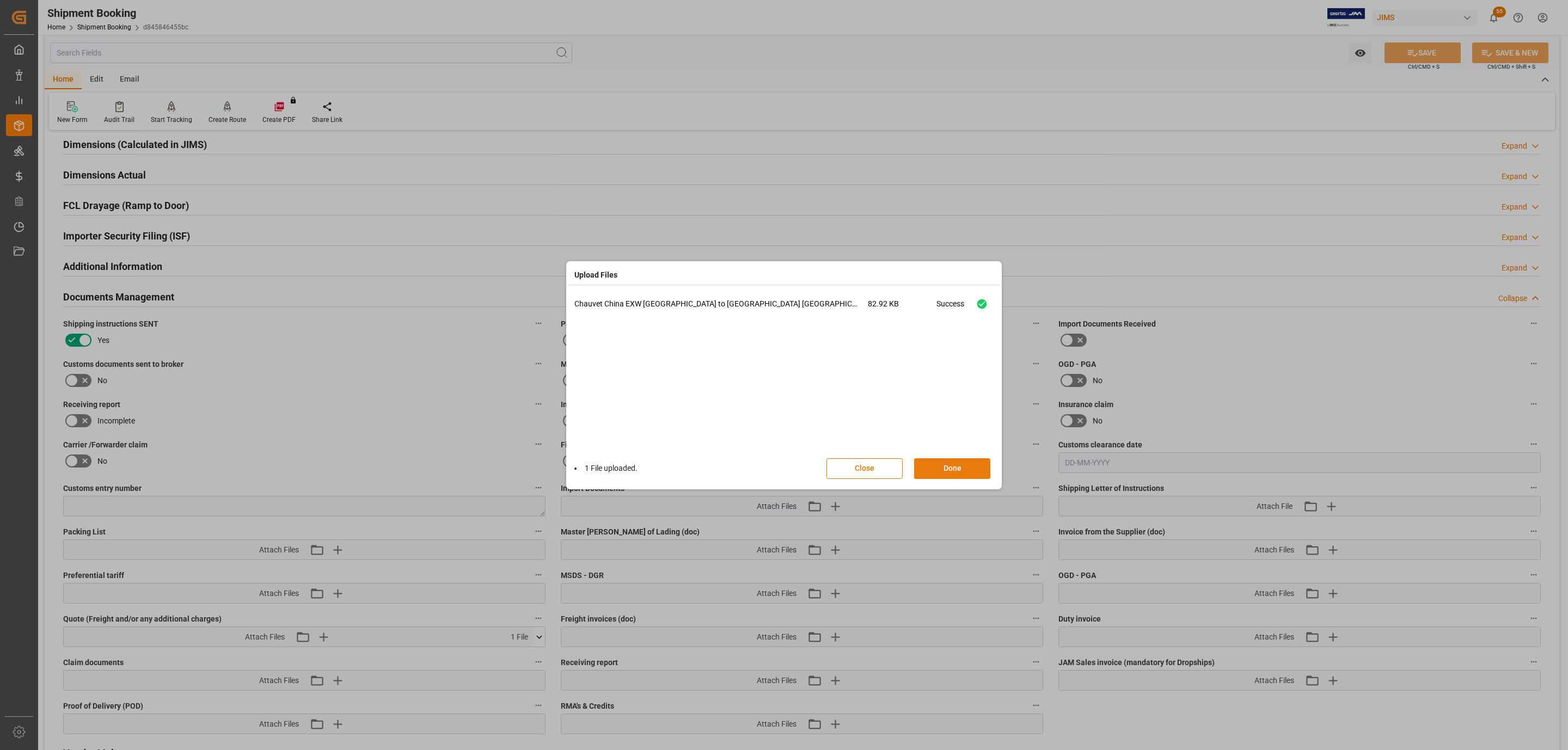
click at [959, 470] on button "Done" at bounding box center [952, 469] width 77 height 20
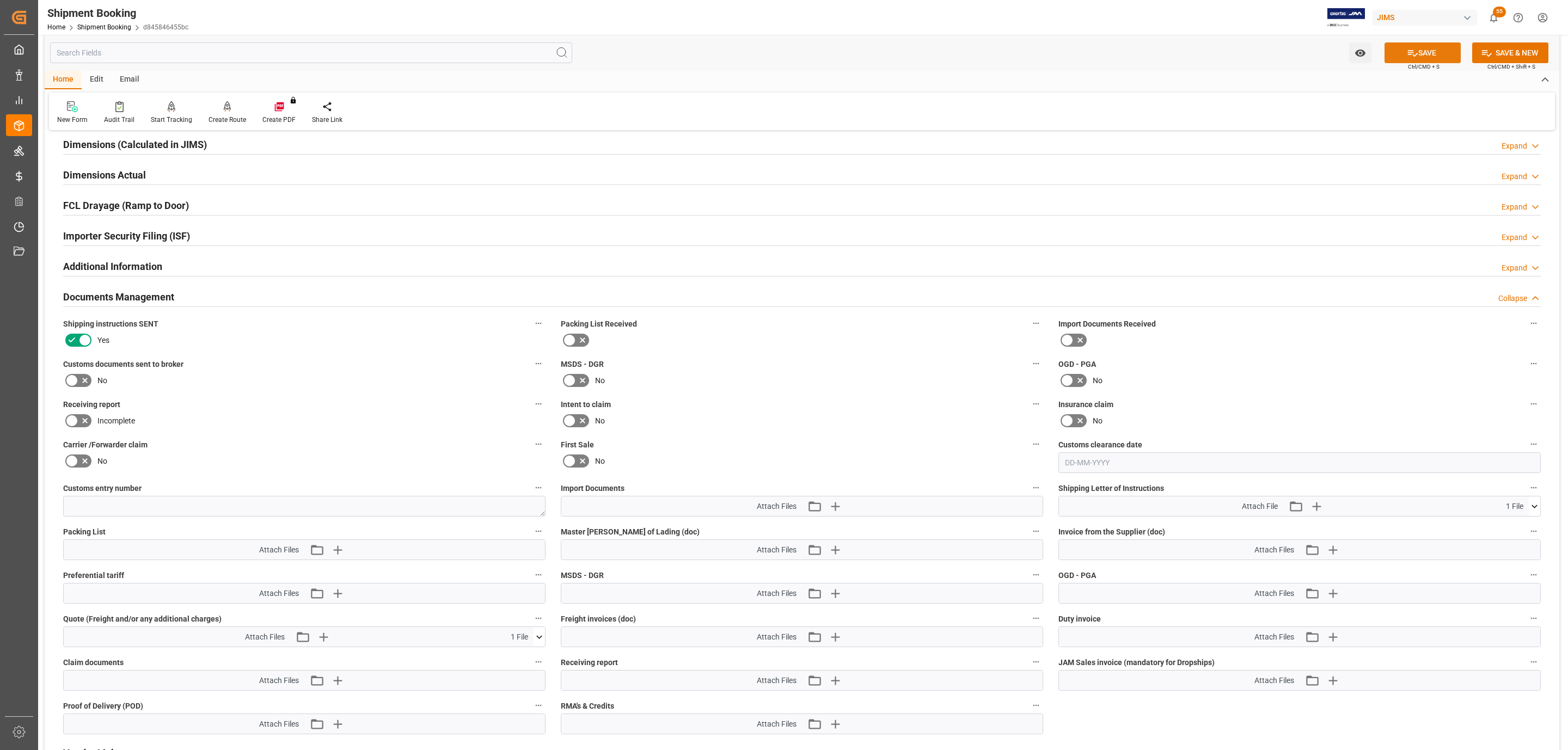
click at [1395, 54] on button "SAVE" at bounding box center [1422, 53] width 77 height 20
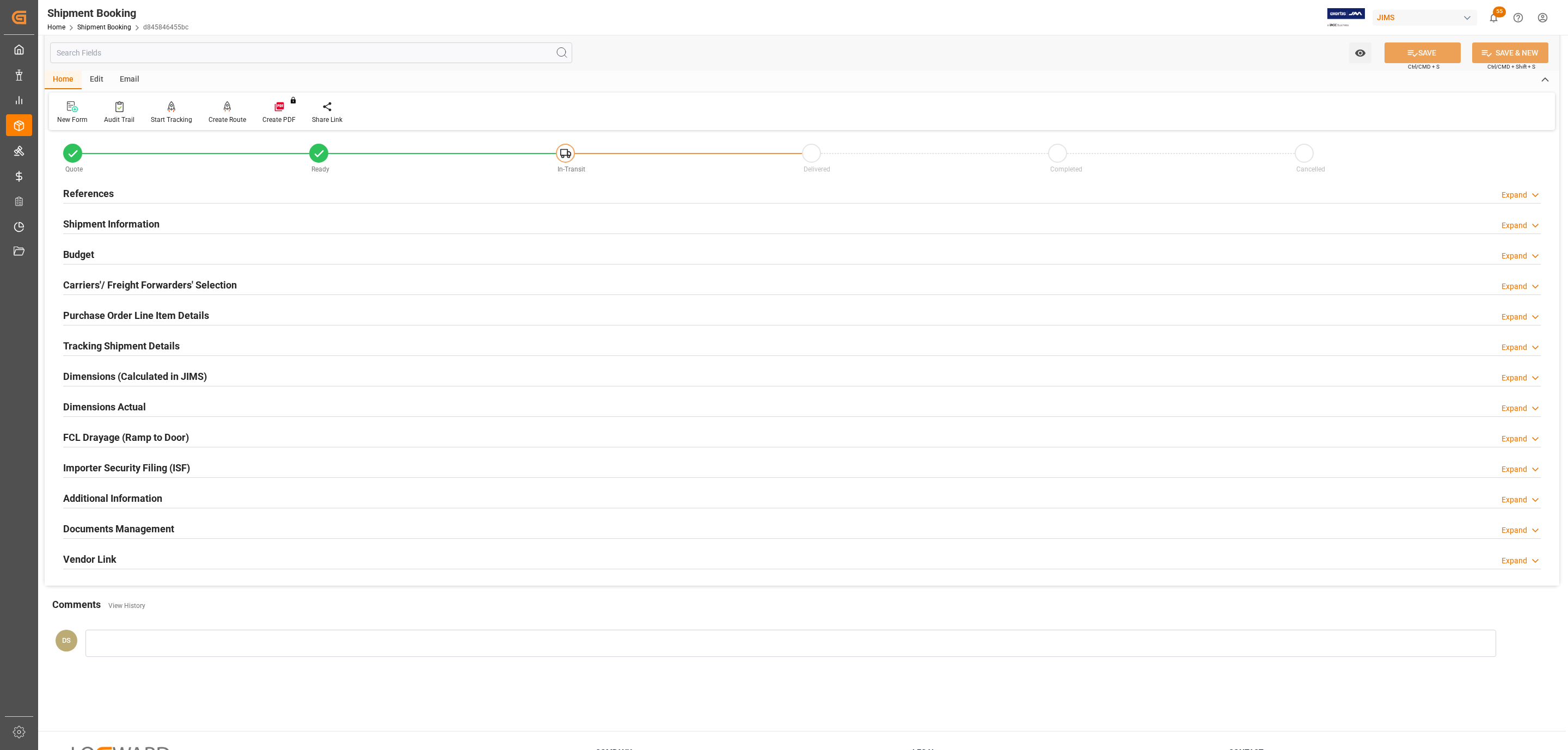
scroll to position [0, 0]
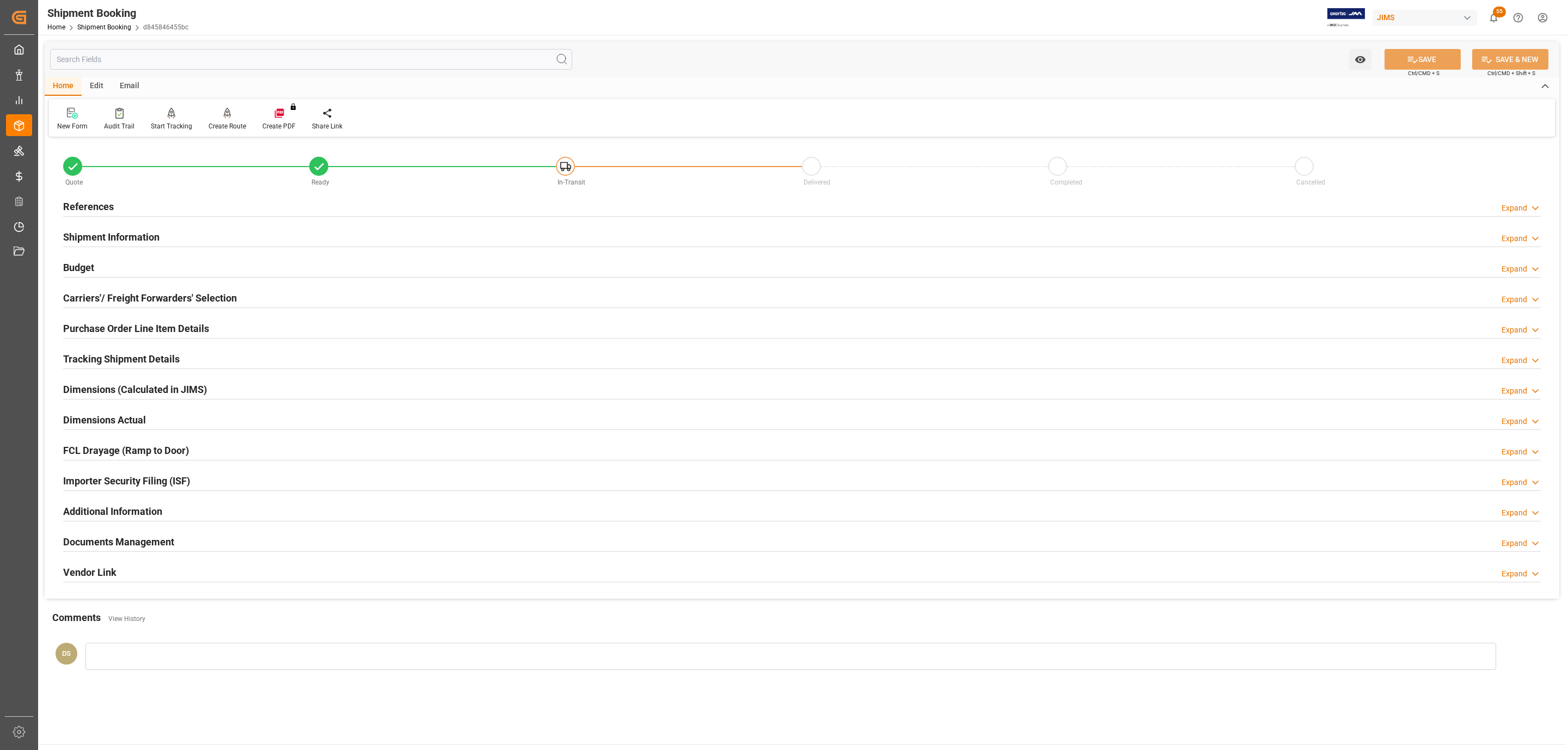
click at [123, 299] on h2 "Carriers'/ Freight Forwarders' Selection" at bounding box center [150, 298] width 174 height 15
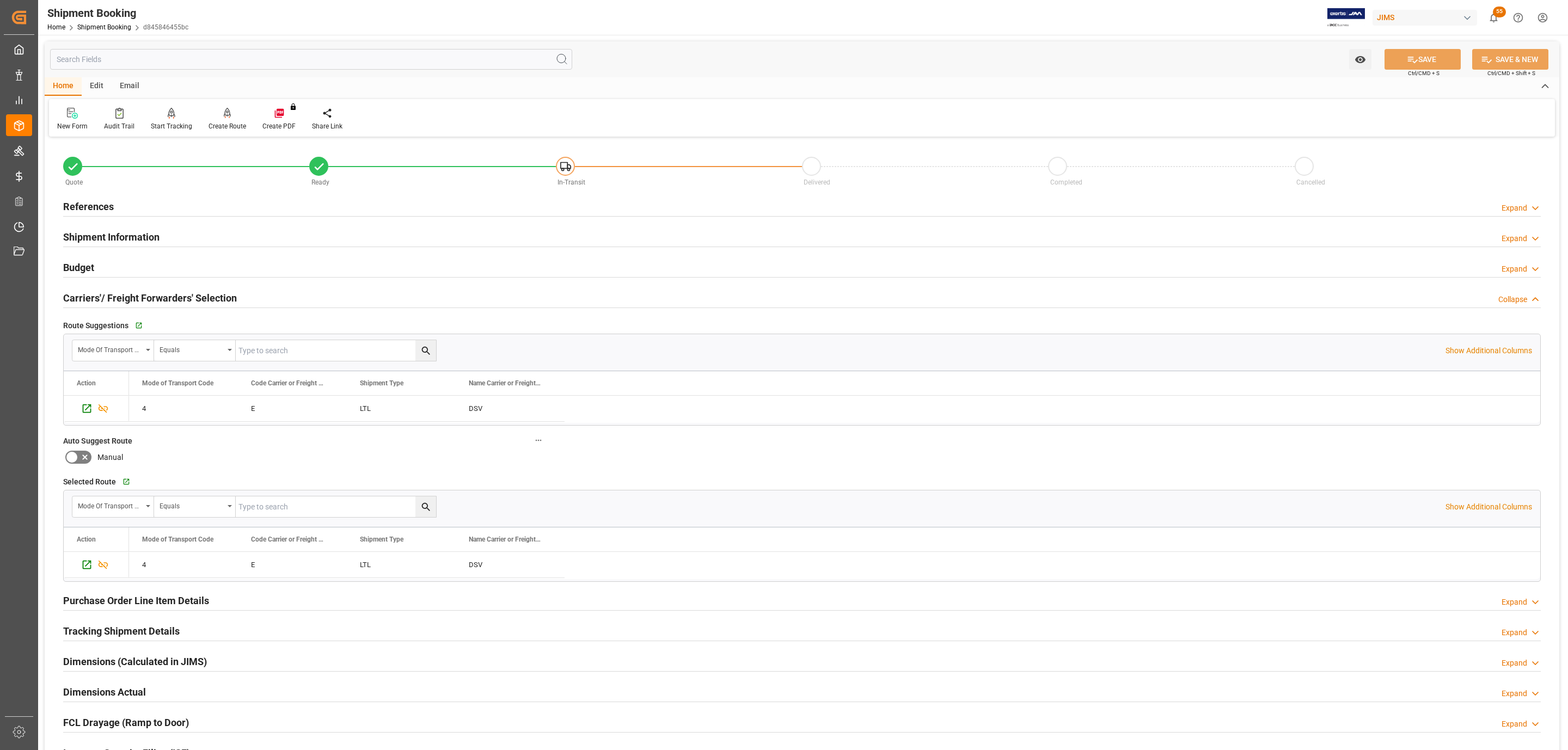
click at [123, 299] on h2 "Carriers'/ Freight Forwarders' Selection" at bounding box center [150, 298] width 174 height 15
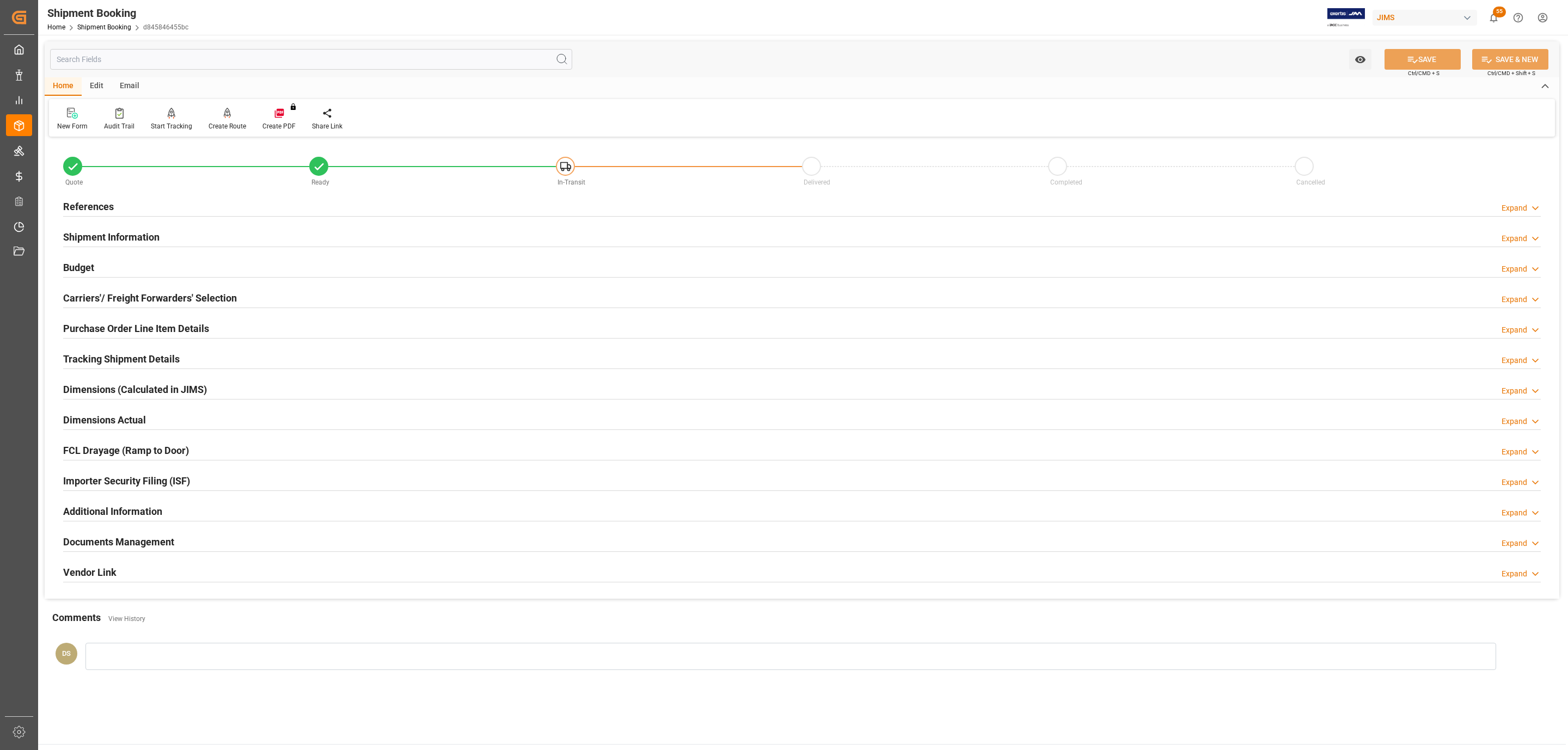
click at [120, 276] on div "Budget Expand" at bounding box center [801, 267] width 1478 height 20
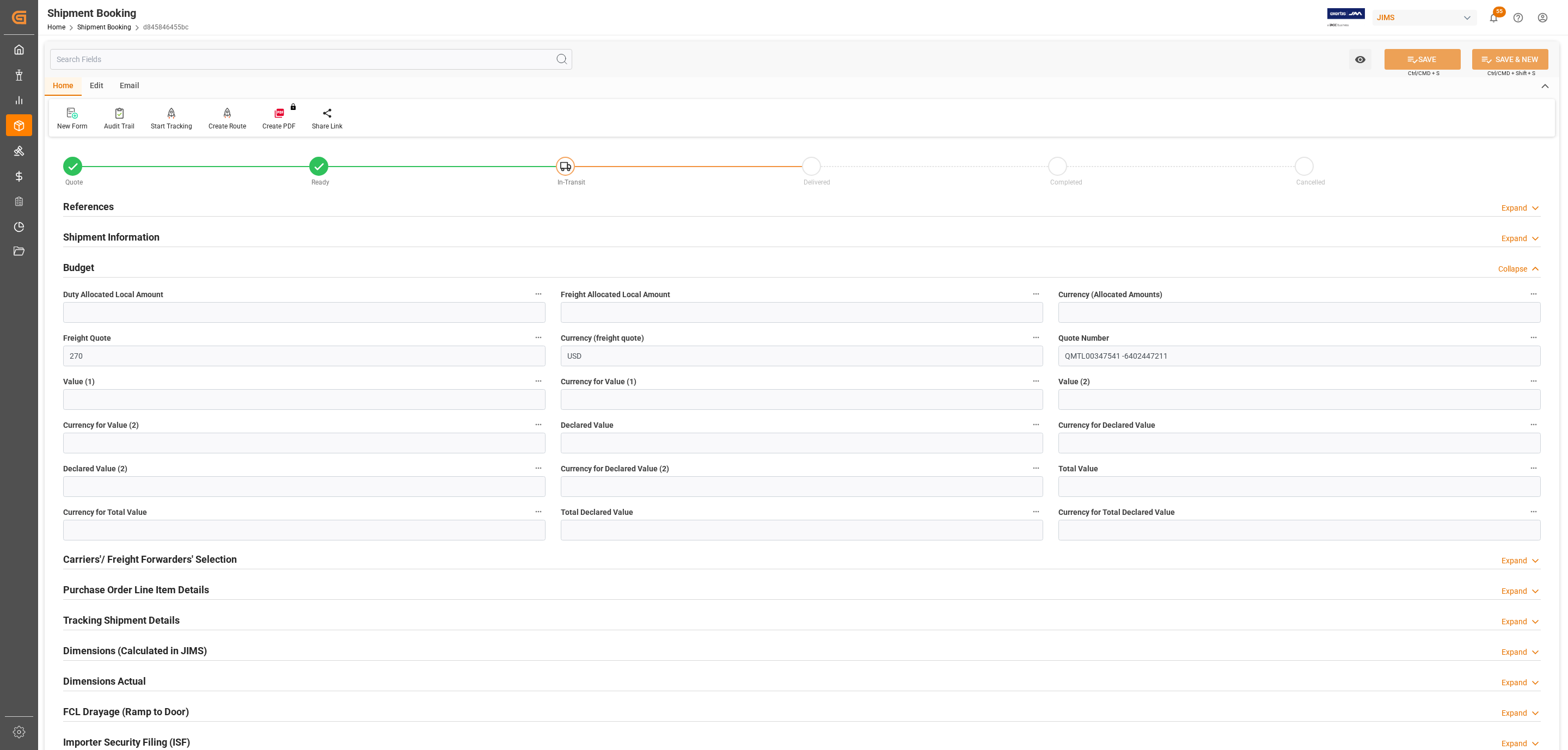
click at [116, 269] on div "Budget Collapse" at bounding box center [801, 267] width 1478 height 20
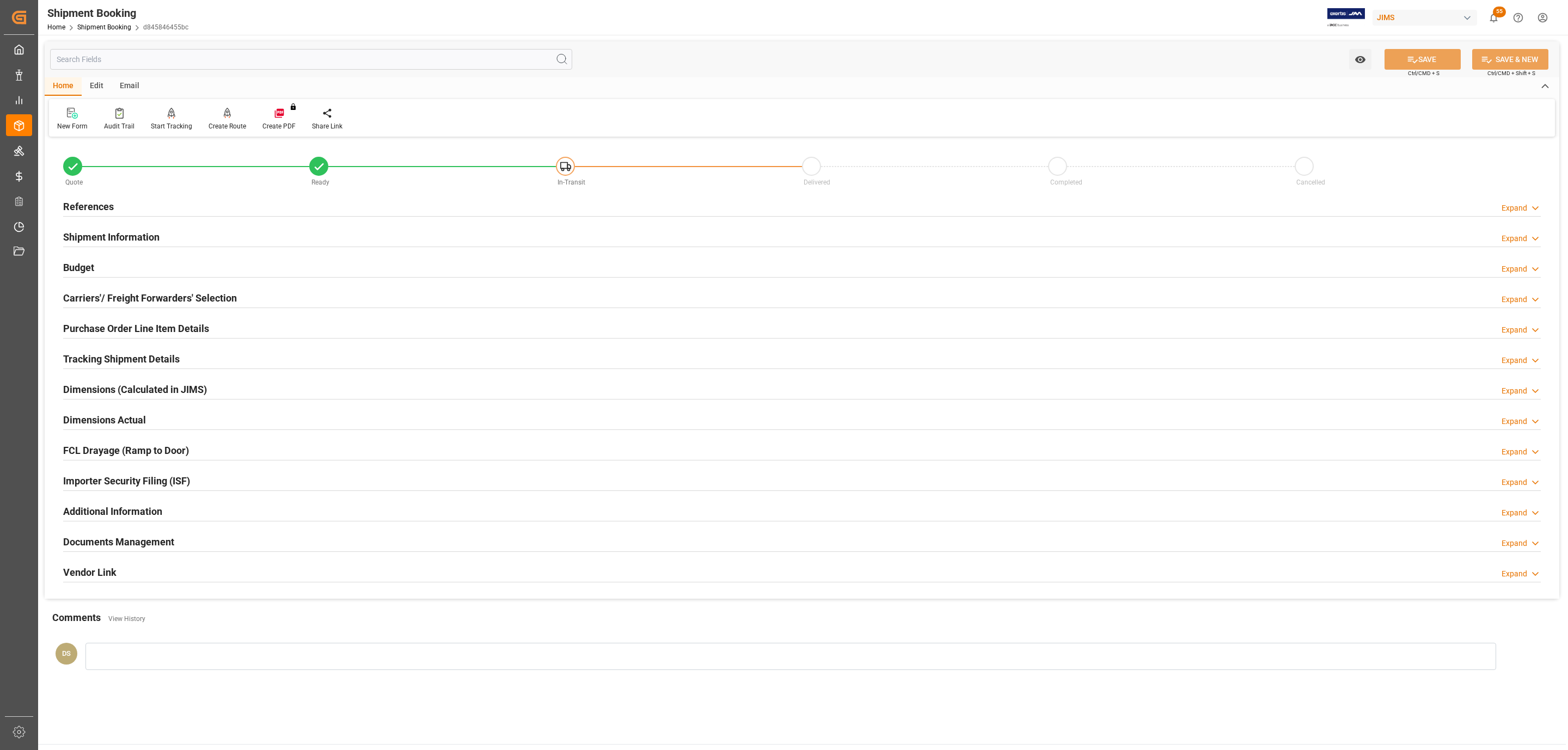
click at [118, 232] on h2 "Shipment Information" at bounding box center [111, 237] width 96 height 15
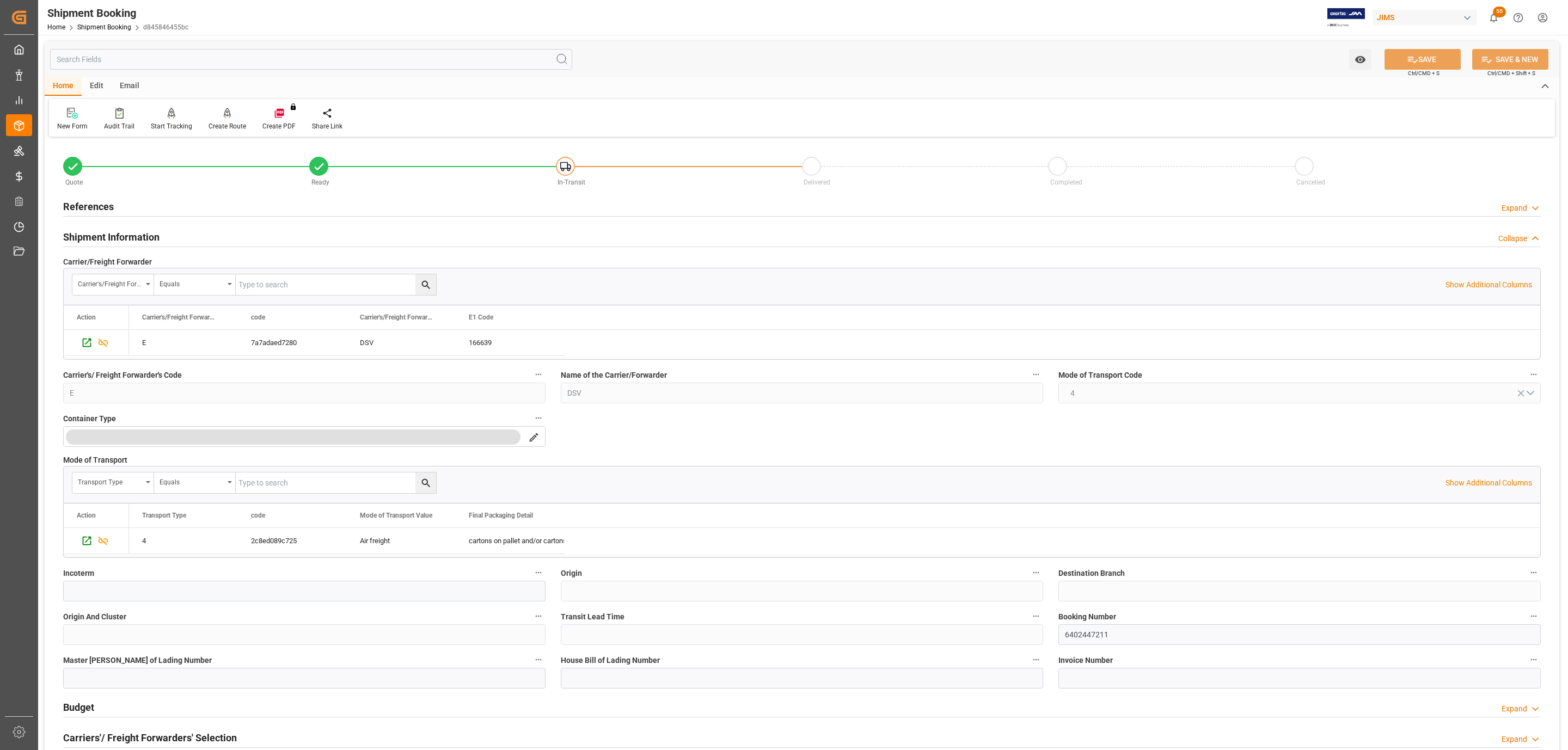
click at [118, 232] on h2 "Shipment Information" at bounding box center [111, 237] width 96 height 15
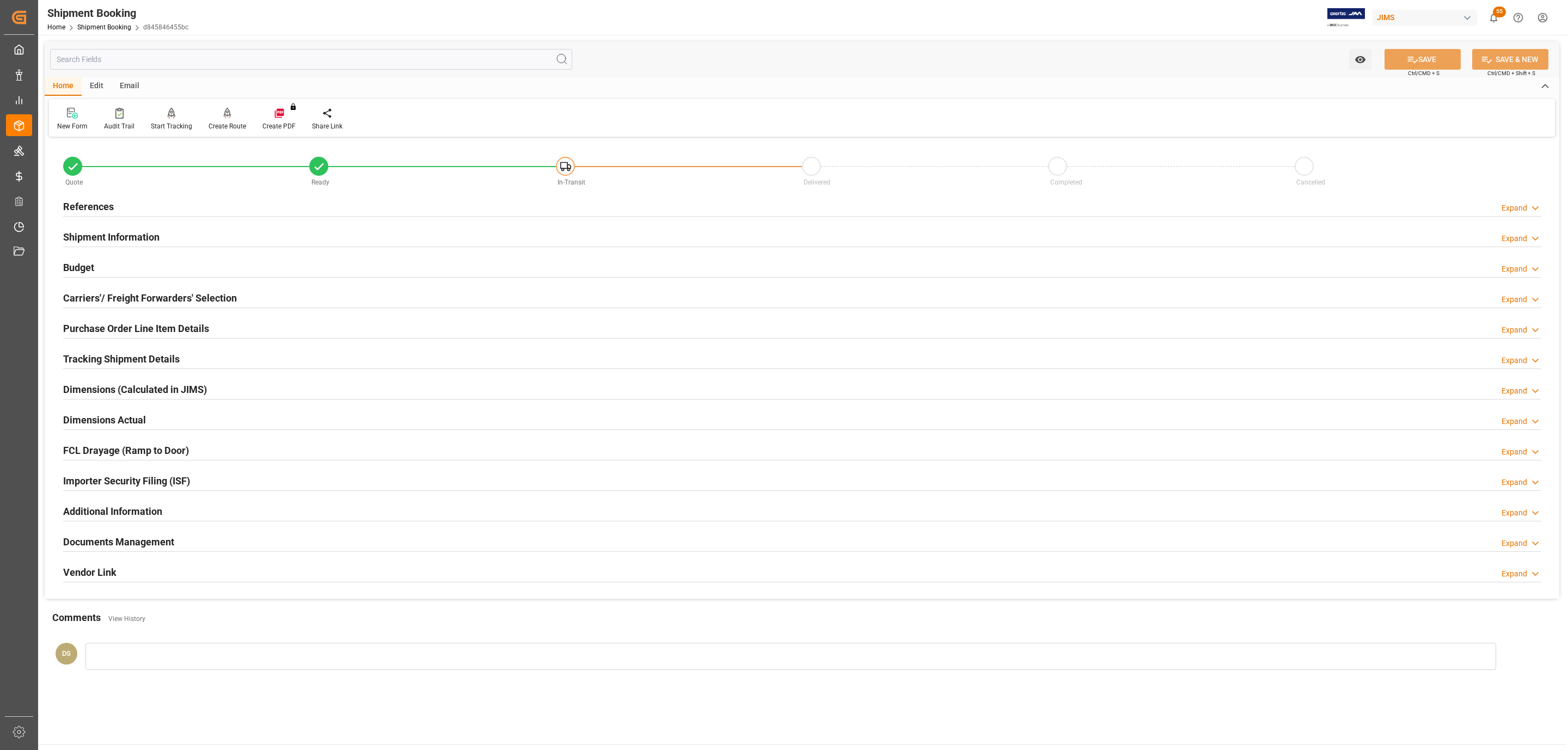
click at [195, 555] on div "Documents Management Expand" at bounding box center [802, 542] width 1493 height 30
click at [197, 548] on div "Documents Management Expand" at bounding box center [801, 541] width 1478 height 20
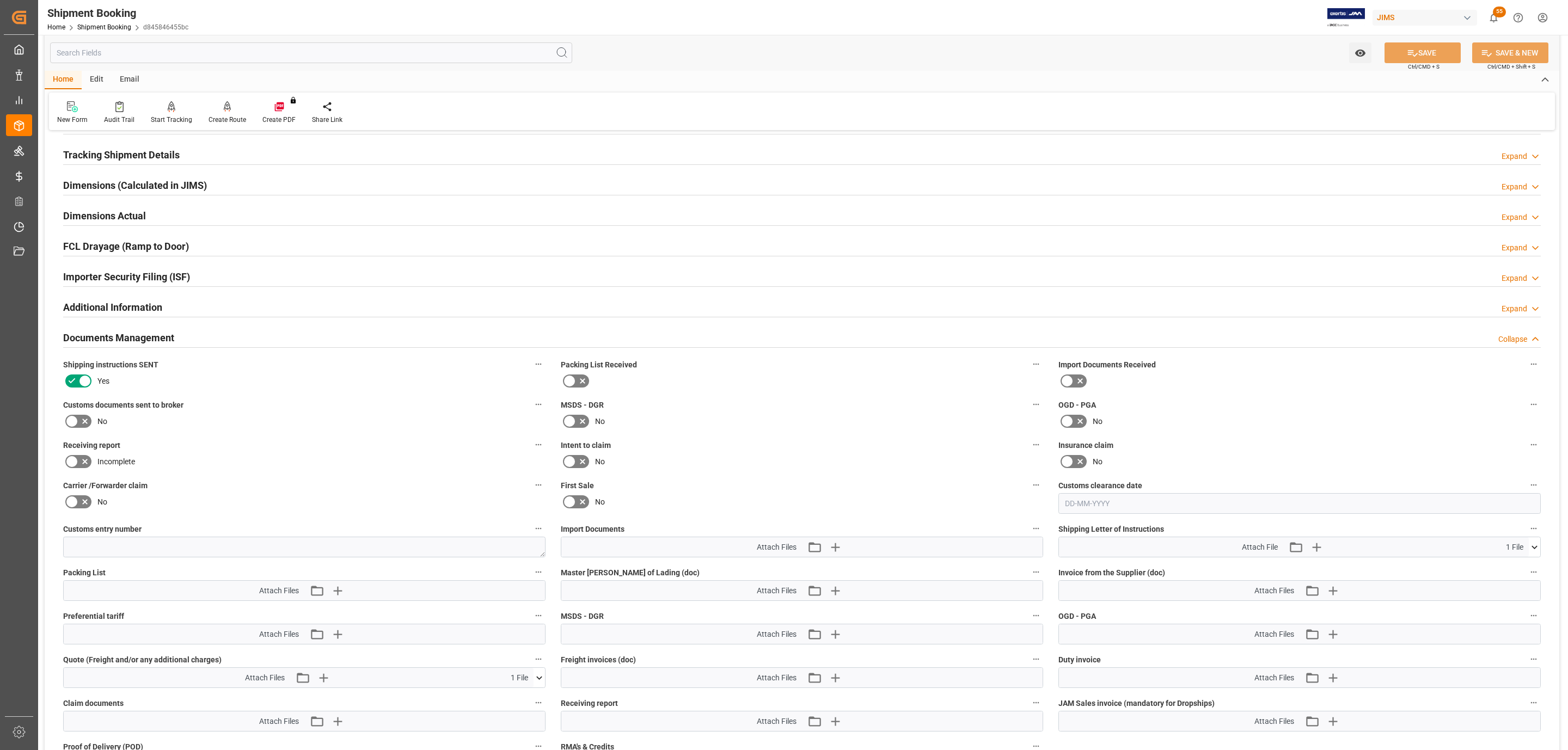
scroll to position [244, 0]
